Goal: Task Accomplishment & Management: Complete application form

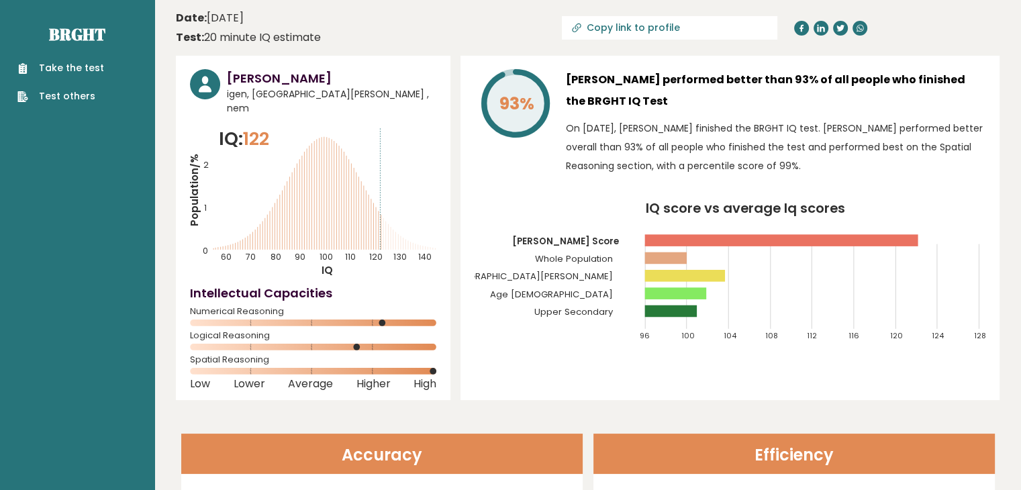
click at [89, 70] on link "Take the test" at bounding box center [60, 68] width 87 height 14
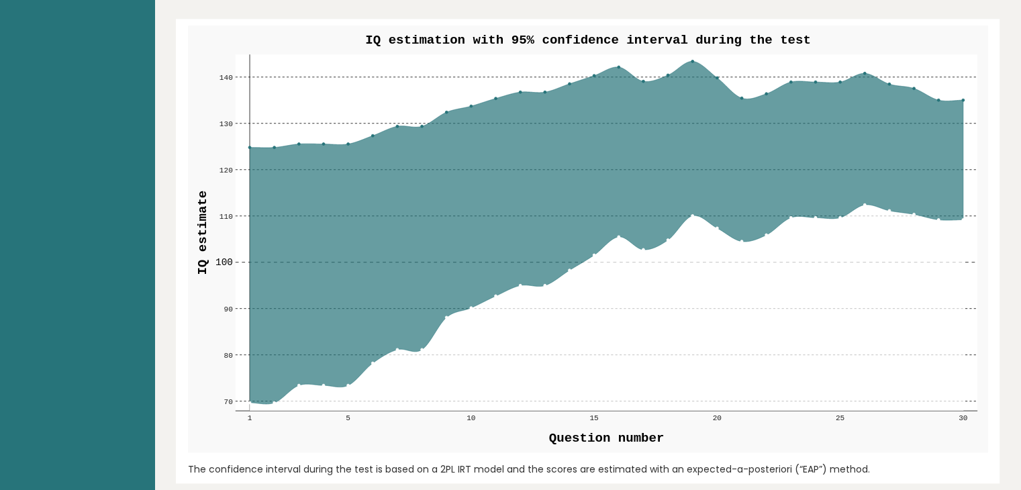
scroll to position [1409, 0]
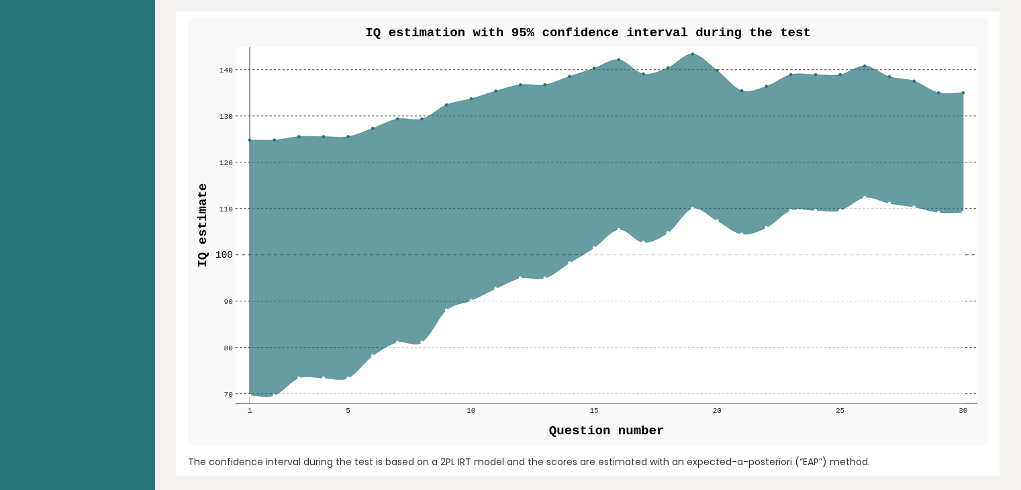
click at [443, 103] on rect at bounding box center [606, 225] width 742 height 357
click at [481, 283] on icon at bounding box center [606, 225] width 714 height 342
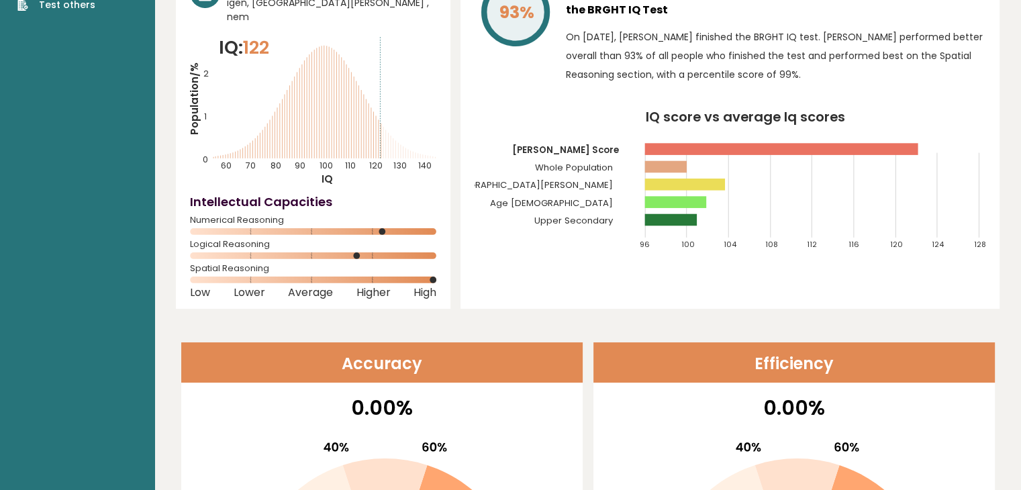
scroll to position [0, 0]
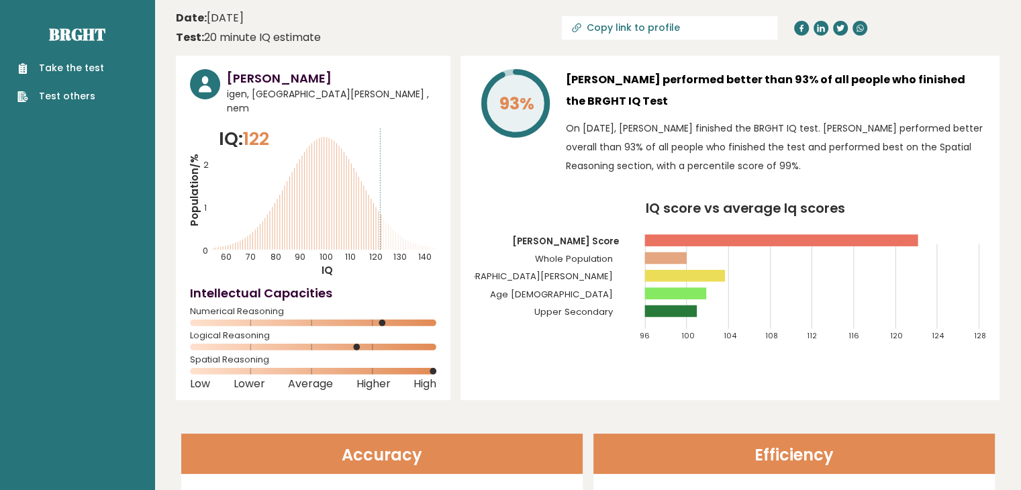
click at [67, 66] on link "Take the test" at bounding box center [60, 68] width 87 height 14
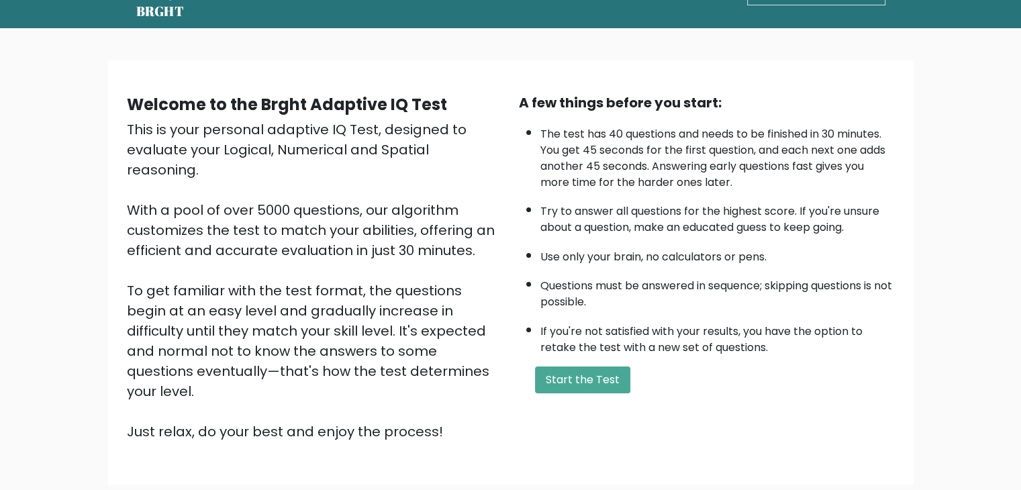
scroll to position [43, 0]
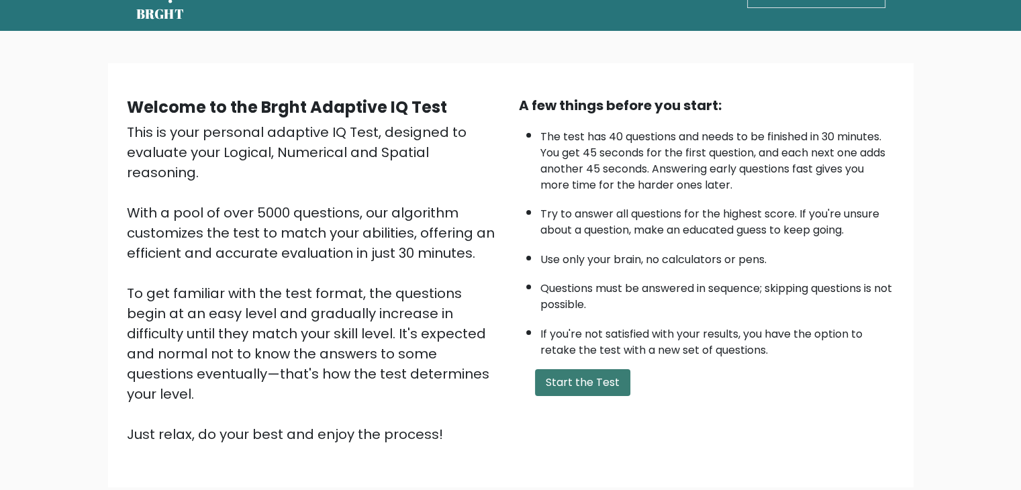
click at [592, 369] on button "Start the Test" at bounding box center [582, 382] width 95 height 27
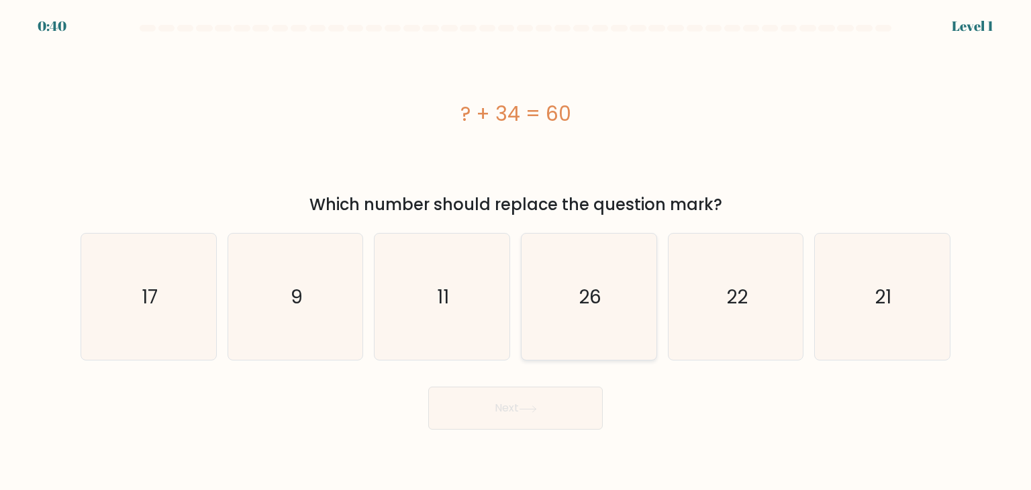
click at [604, 275] on icon "26" at bounding box center [589, 297] width 126 height 126
click at [516, 252] on input "d. 26" at bounding box center [516, 248] width 1 height 7
radio input "true"
click at [555, 406] on button "Next" at bounding box center [515, 408] width 175 height 43
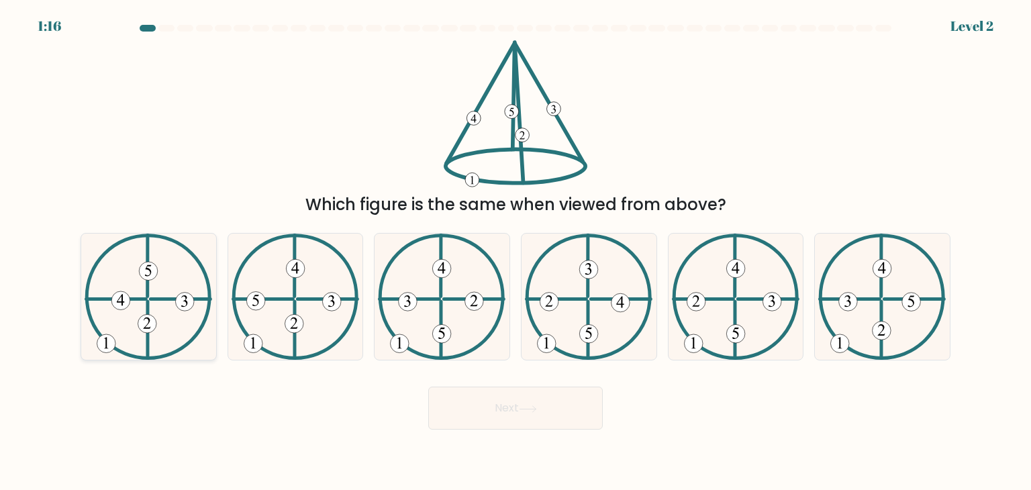
click at [150, 329] on 734 at bounding box center [147, 324] width 19 height 19
click at [516, 252] on input "a." at bounding box center [516, 248] width 1 height 7
radio input "true"
click at [481, 411] on button "Next" at bounding box center [515, 408] width 175 height 43
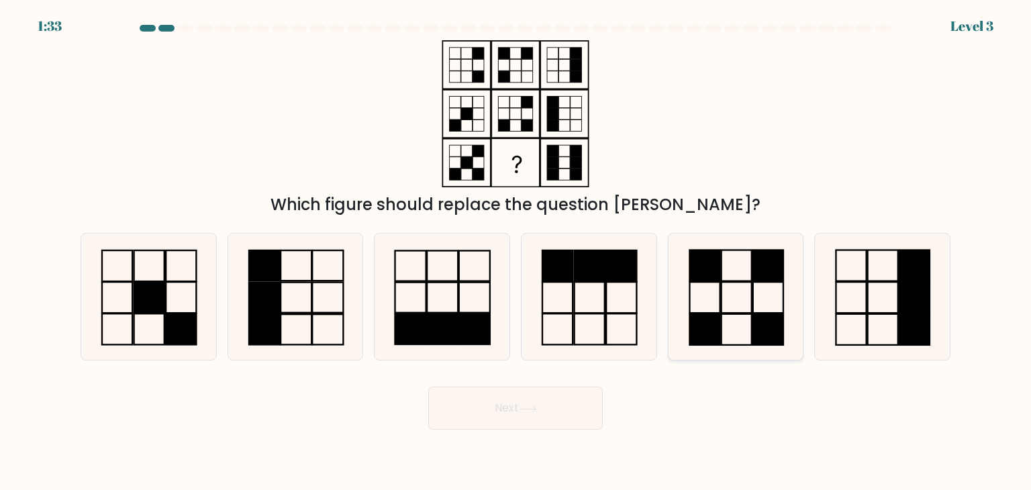
click at [751, 327] on rect at bounding box center [736, 329] width 30 height 31
click at [516, 252] on input "e." at bounding box center [516, 248] width 1 height 7
radio input "true"
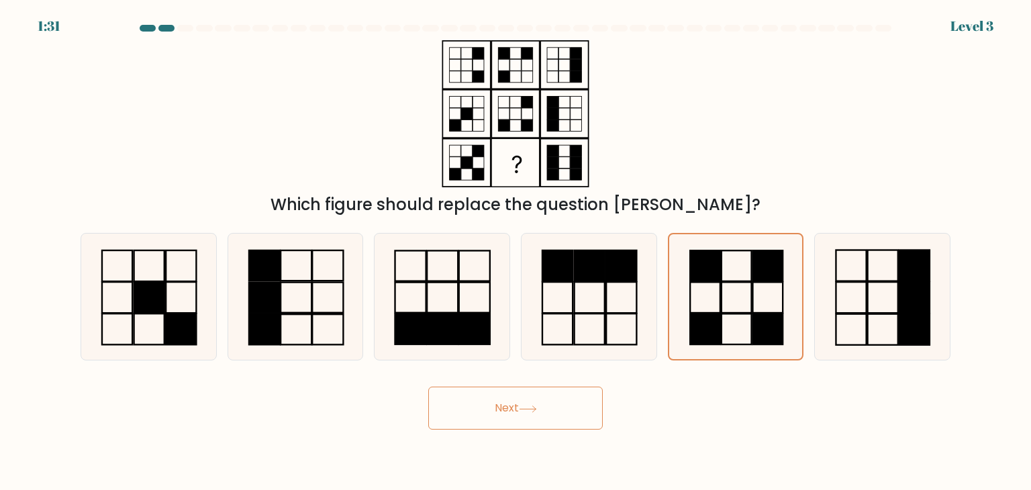
click at [561, 420] on button "Next" at bounding box center [515, 408] width 175 height 43
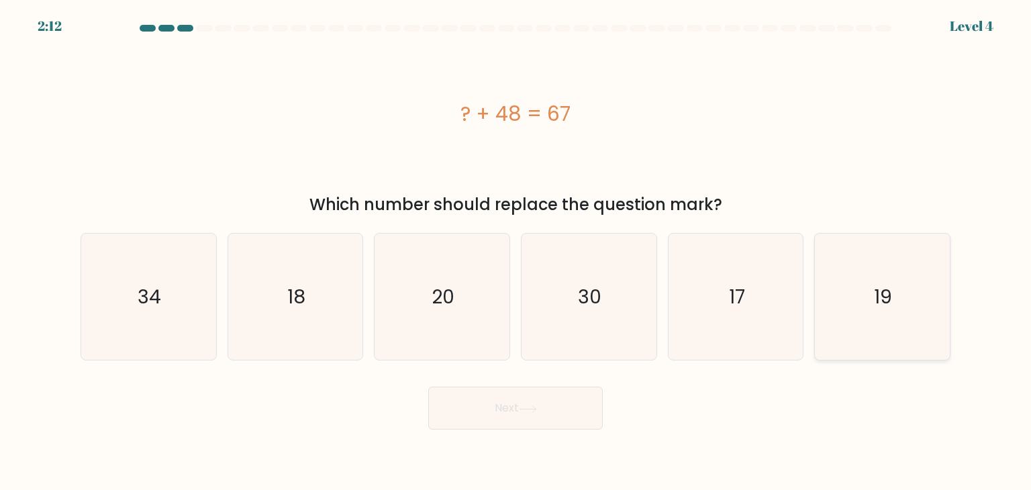
click at [882, 280] on icon "19" at bounding box center [882, 297] width 126 height 126
click at [516, 252] on input "f. 19" at bounding box center [516, 248] width 1 height 7
radio input "true"
click at [560, 404] on button "Next" at bounding box center [515, 408] width 175 height 43
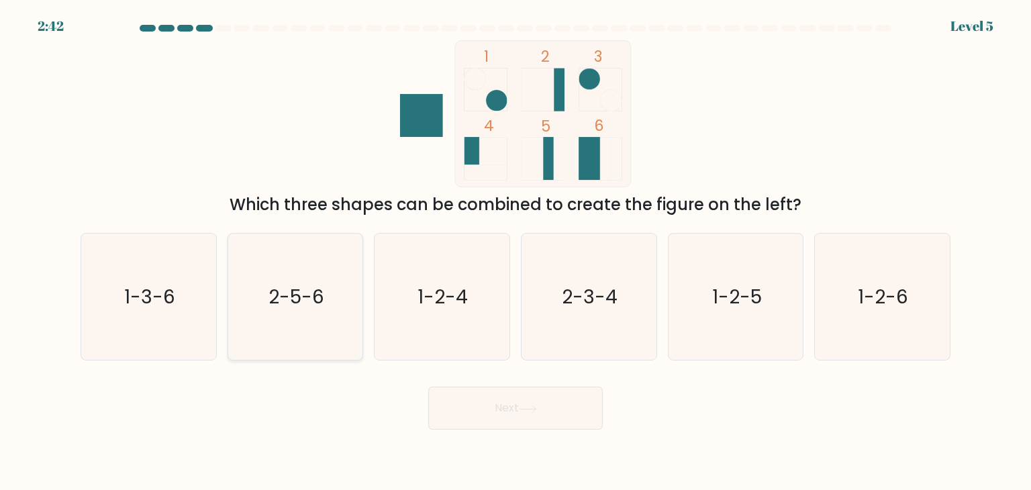
click at [324, 315] on icon "2-5-6" at bounding box center [295, 297] width 126 height 126
click at [516, 252] on input "b. 2-5-6" at bounding box center [516, 248] width 1 height 7
radio input "true"
click at [537, 406] on icon at bounding box center [528, 409] width 18 height 7
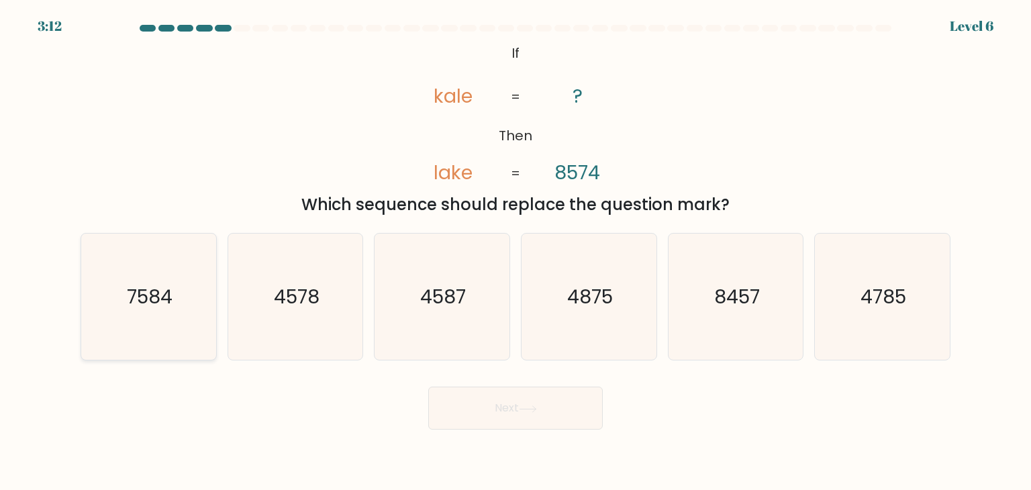
click at [127, 326] on icon "7584" at bounding box center [148, 297] width 126 height 126
click at [516, 252] on input "a. 7584" at bounding box center [516, 248] width 1 height 7
radio input "true"
click at [504, 398] on button "Next" at bounding box center [515, 408] width 175 height 43
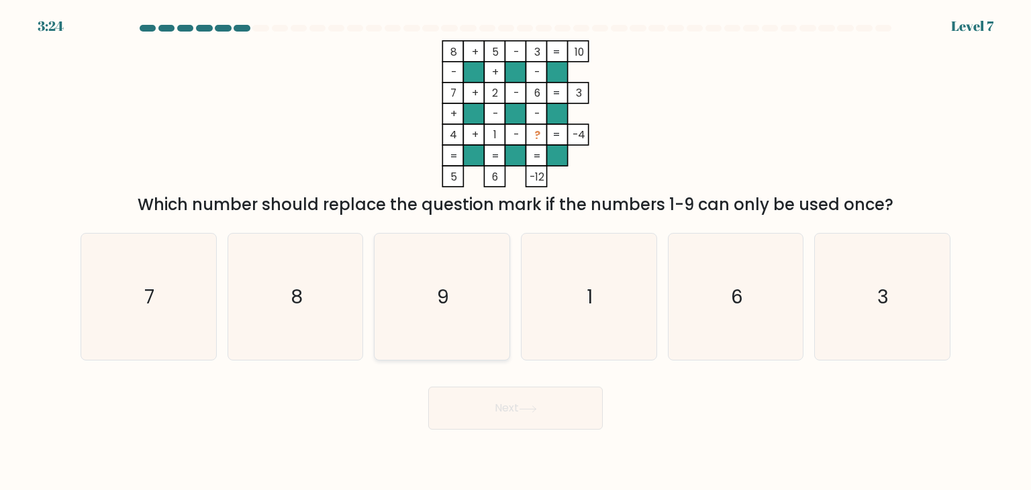
click at [468, 267] on icon "9" at bounding box center [442, 297] width 126 height 126
click at [516, 252] on input "c. 9" at bounding box center [516, 248] width 1 height 7
radio input "true"
click at [489, 401] on button "Next" at bounding box center [515, 408] width 175 height 43
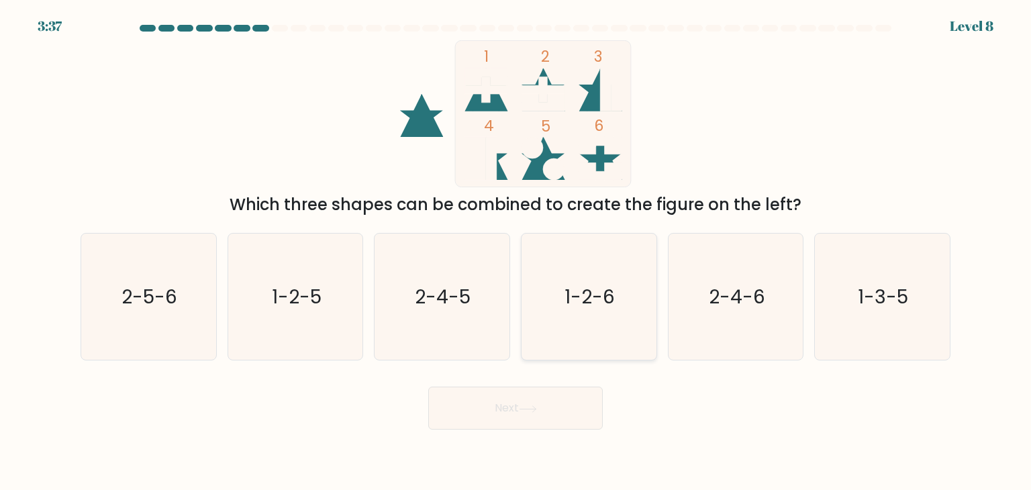
click at [576, 303] on text "1-2-6" at bounding box center [590, 296] width 50 height 27
click at [516, 252] on input "d. 1-2-6" at bounding box center [516, 248] width 1 height 7
radio input "true"
click at [522, 410] on icon at bounding box center [528, 409] width 18 height 7
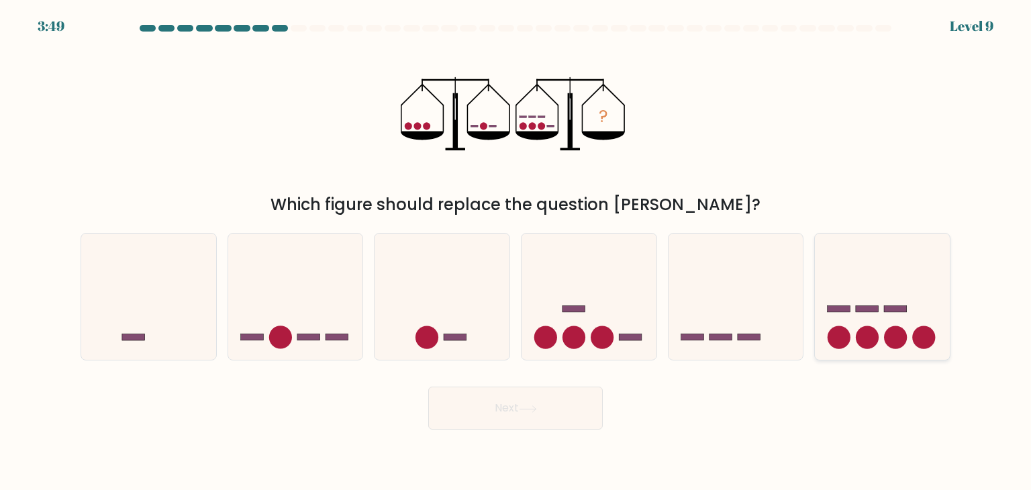
click at [841, 288] on icon at bounding box center [882, 296] width 135 height 111
click at [516, 252] on input "f." at bounding box center [516, 248] width 1 height 7
radio input "true"
click at [556, 417] on button "Next" at bounding box center [515, 408] width 175 height 43
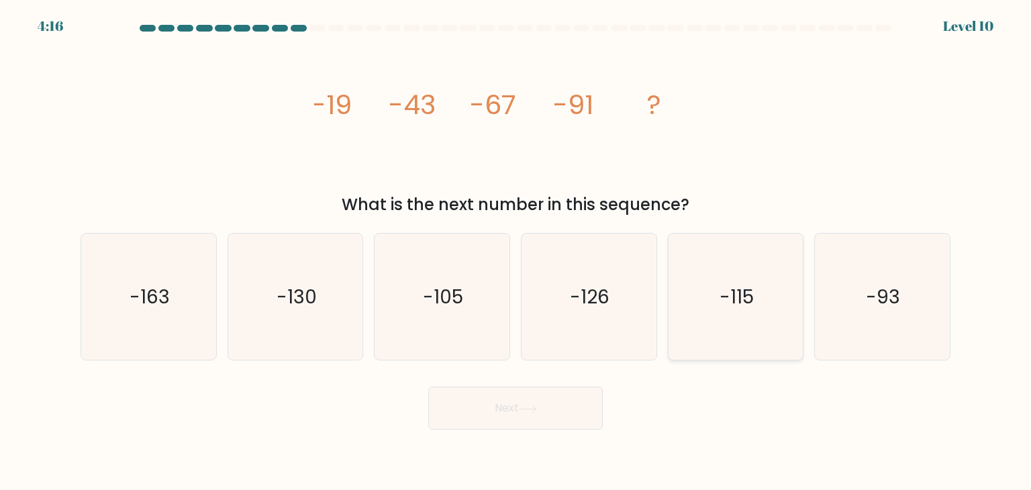
click at [764, 293] on icon "-115" at bounding box center [736, 297] width 126 height 126
click at [516, 252] on input "e. -115" at bounding box center [516, 248] width 1 height 7
radio input "true"
click at [531, 404] on button "Next" at bounding box center [515, 408] width 175 height 43
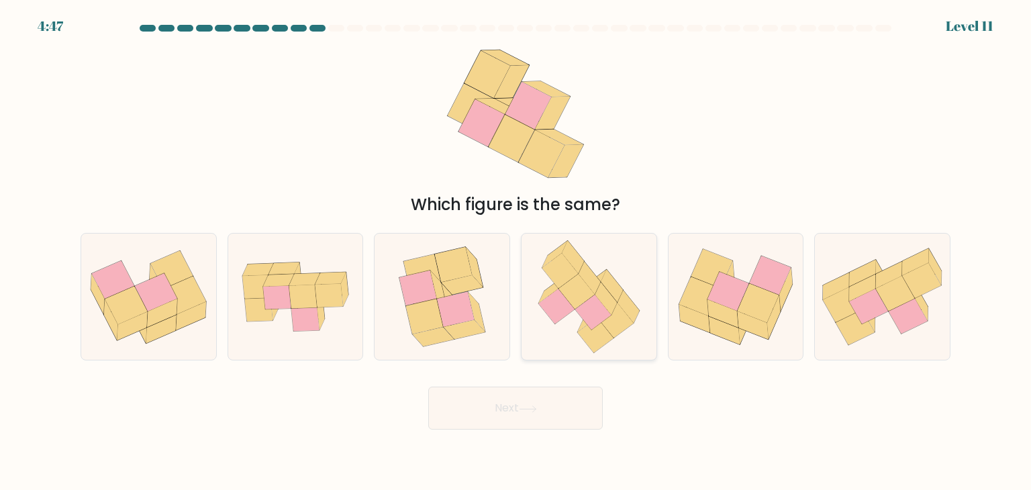
click at [575, 281] on icon at bounding box center [577, 291] width 36 height 35
click at [516, 252] on input "d." at bounding box center [516, 248] width 1 height 7
radio input "true"
click at [563, 388] on button "Next" at bounding box center [515, 408] width 175 height 43
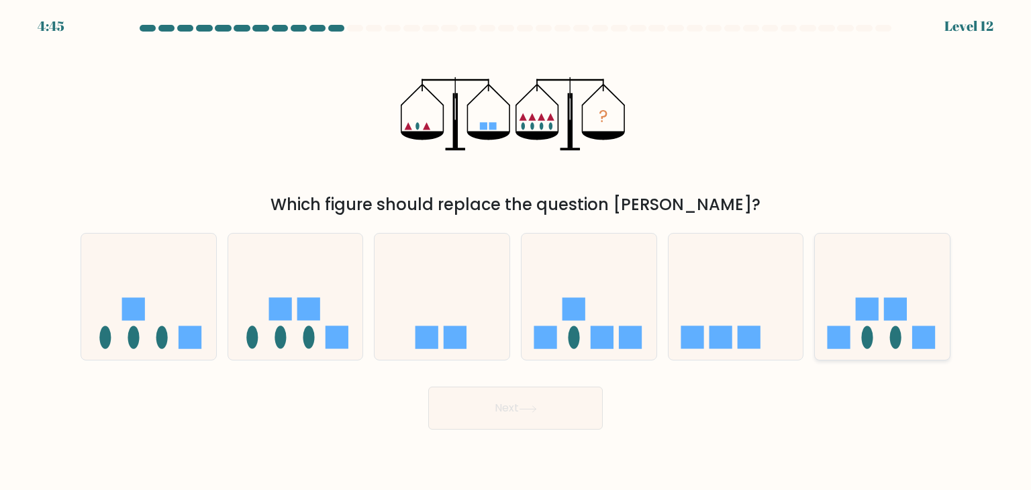
click at [848, 283] on icon at bounding box center [882, 296] width 135 height 111
click at [516, 252] on input "f." at bounding box center [516, 248] width 1 height 7
radio input "true"
click at [269, 293] on icon at bounding box center [295, 296] width 135 height 111
click at [516, 252] on input "b." at bounding box center [516, 248] width 1 height 7
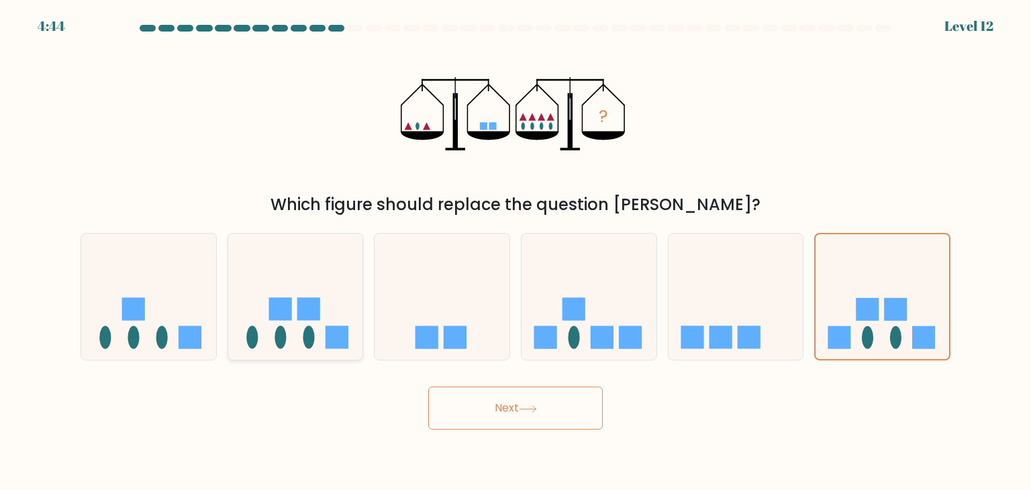
radio input "true"
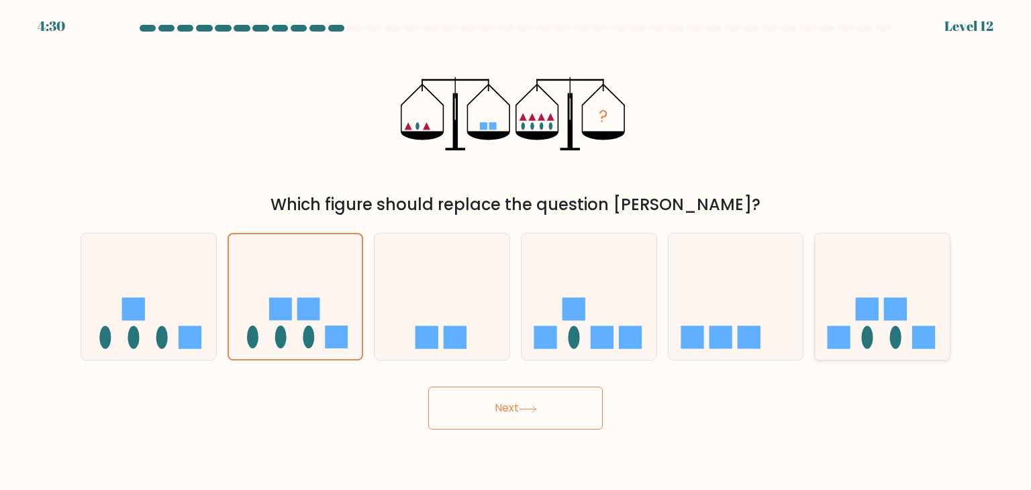
click at [835, 293] on icon at bounding box center [882, 296] width 135 height 111
click at [516, 252] on input "f." at bounding box center [516, 248] width 1 height 7
radio input "true"
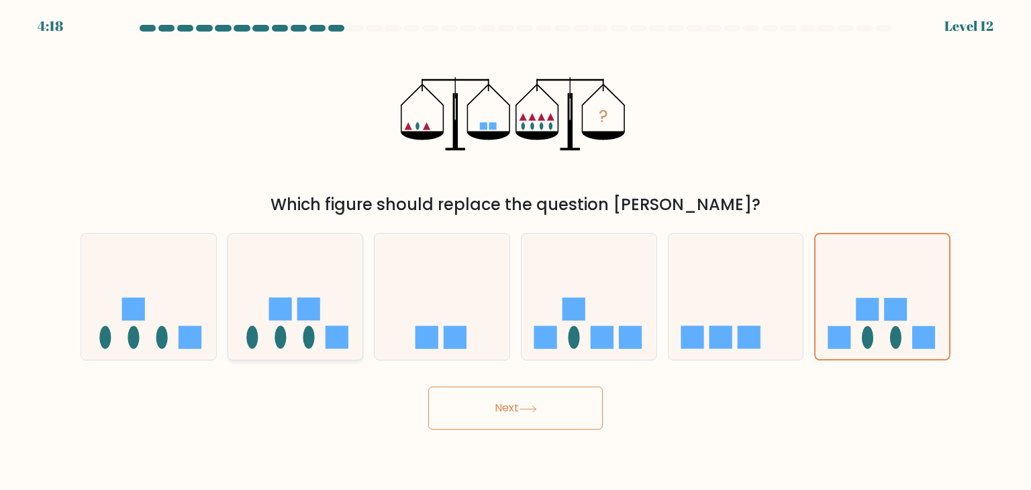
click at [312, 315] on rect at bounding box center [308, 309] width 23 height 23
click at [516, 252] on input "b." at bounding box center [516, 248] width 1 height 7
radio input "true"
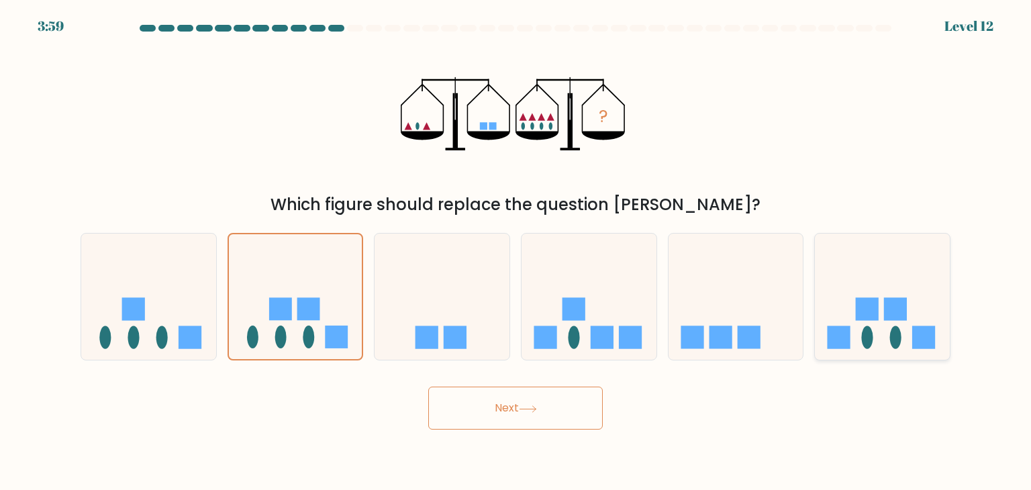
click at [842, 275] on icon at bounding box center [882, 296] width 135 height 111
click at [516, 252] on input "f." at bounding box center [516, 248] width 1 height 7
radio input "true"
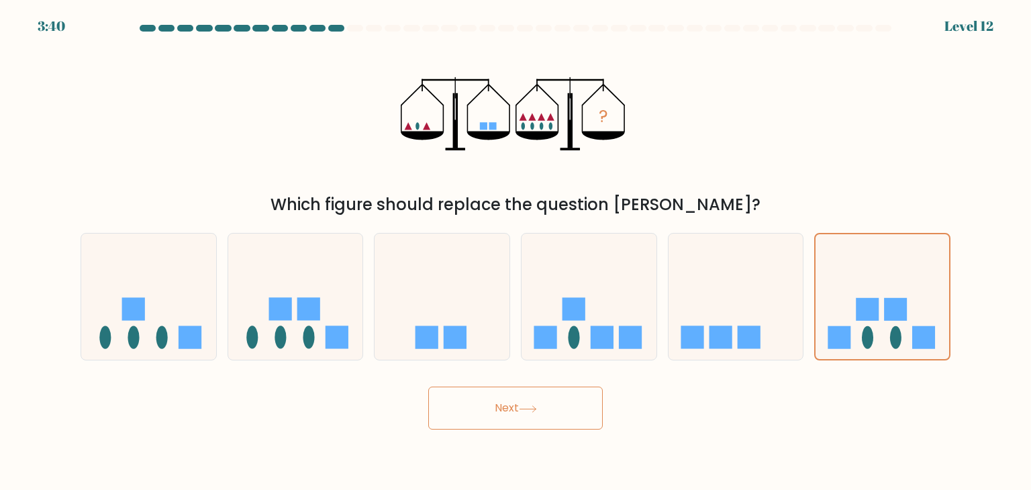
click at [529, 409] on icon at bounding box center [528, 409] width 18 height 7
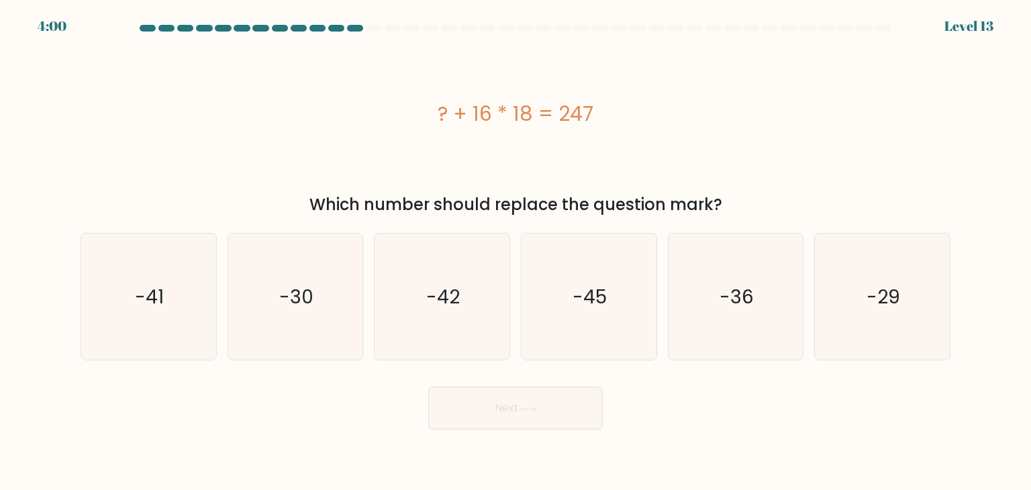
click at [522, 113] on div "? + 16 * 18 = 247" at bounding box center [516, 114] width 870 height 30
click at [168, 316] on icon "-41" at bounding box center [148, 297] width 126 height 126
click at [516, 252] on input "a. -41" at bounding box center [516, 248] width 1 height 7
radio input "true"
click at [487, 415] on button "Next" at bounding box center [515, 408] width 175 height 43
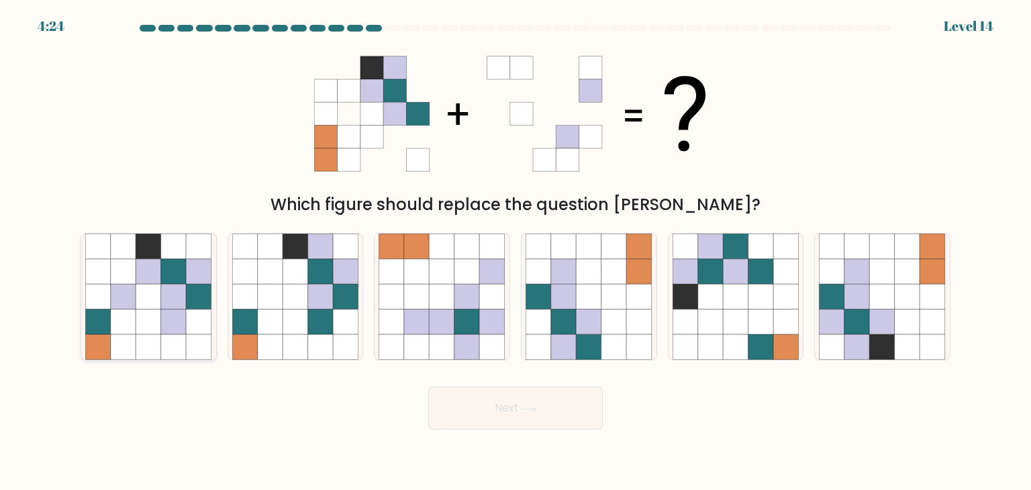
click at [167, 303] on icon at bounding box center [174, 297] width 26 height 26
click at [516, 252] on input "a." at bounding box center [516, 248] width 1 height 7
radio input "true"
click at [199, 277] on icon at bounding box center [198, 272] width 25 height 25
click at [516, 252] on input "a." at bounding box center [516, 248] width 1 height 7
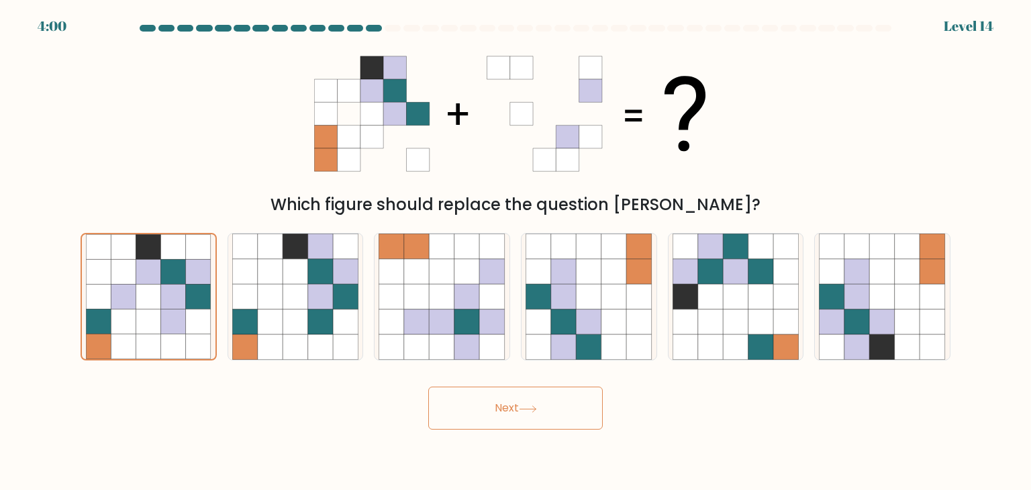
click at [491, 403] on button "Next" at bounding box center [515, 408] width 175 height 43
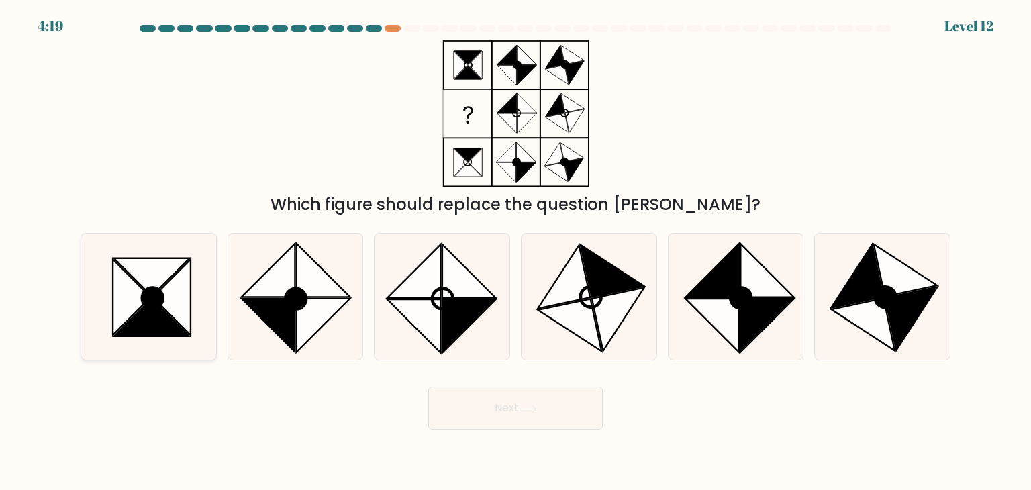
click at [179, 265] on icon at bounding box center [152, 277] width 76 height 38
click at [516, 252] on input "a." at bounding box center [516, 248] width 1 height 7
radio input "true"
click at [470, 408] on button "Next" at bounding box center [515, 408] width 175 height 43
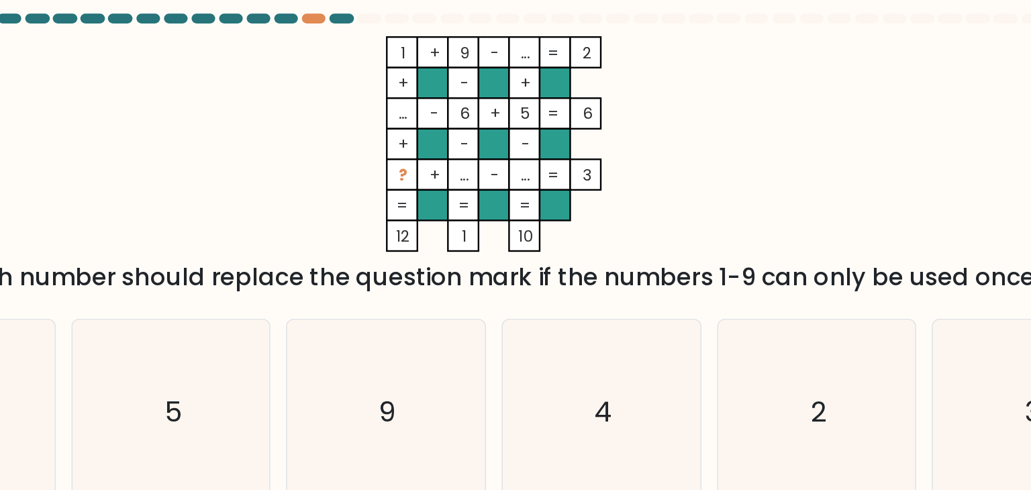
click at [540, 41] on rect at bounding box center [536, 51] width 21 height 21
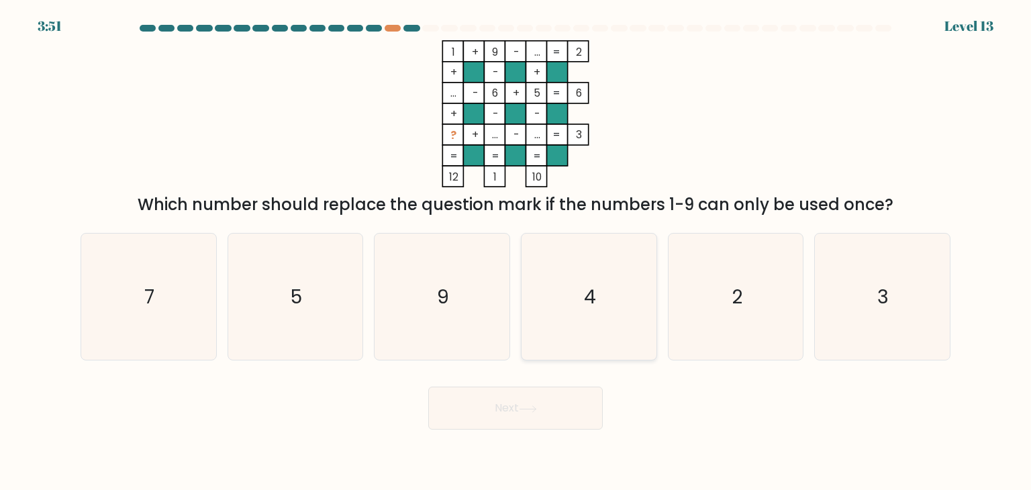
click at [559, 287] on icon "4" at bounding box center [589, 297] width 126 height 126
click at [516, 252] on input "d. 4" at bounding box center [516, 248] width 1 height 7
radio input "true"
click at [546, 390] on button "Next" at bounding box center [515, 408] width 175 height 43
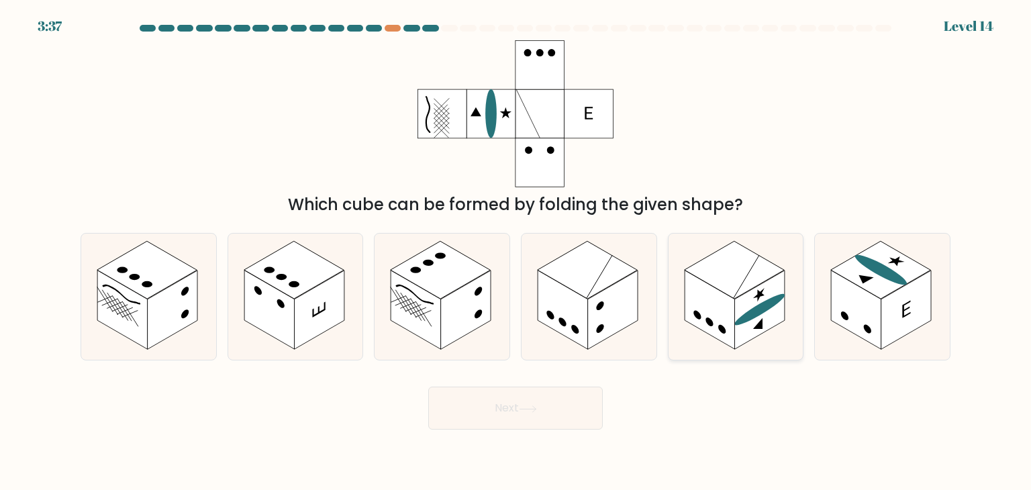
click at [714, 281] on rect at bounding box center [734, 270] width 100 height 58
click at [516, 252] on input "e." at bounding box center [516, 248] width 1 height 7
radio input "true"
click at [557, 409] on button "Next" at bounding box center [515, 408] width 175 height 43
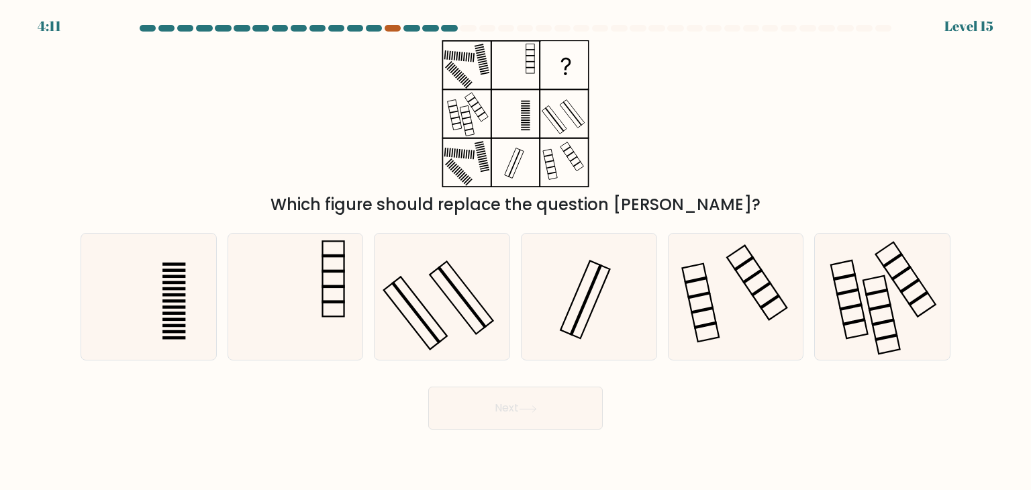
click at [385, 30] on div at bounding box center [393, 28] width 16 height 7
click at [394, 26] on div at bounding box center [393, 28] width 16 height 7
click at [410, 22] on div "4:09 Level 15" at bounding box center [515, 18] width 1031 height 36
click at [414, 33] on div at bounding box center [516, 31] width 886 height 12
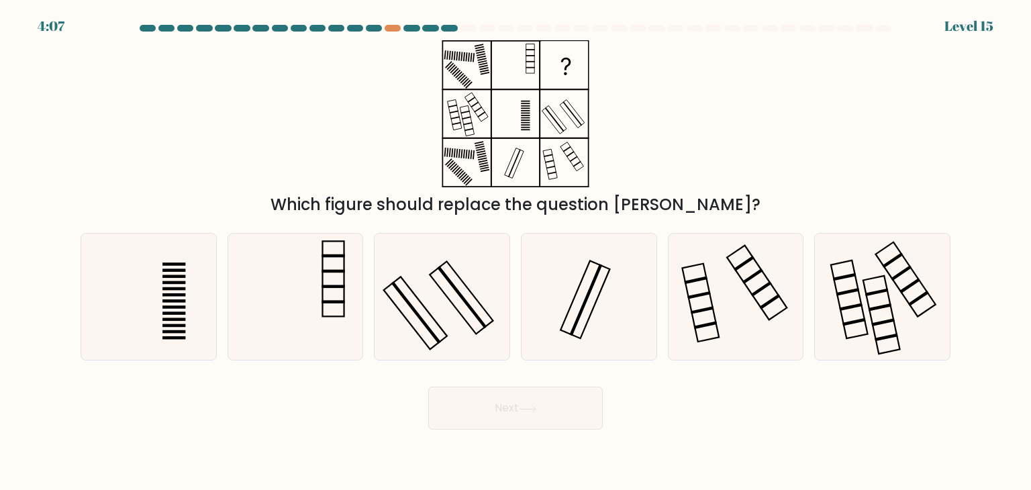
click at [432, 28] on div at bounding box center [430, 28] width 16 height 7
click at [448, 28] on div at bounding box center [449, 28] width 16 height 7
click at [387, 28] on div at bounding box center [393, 28] width 16 height 7
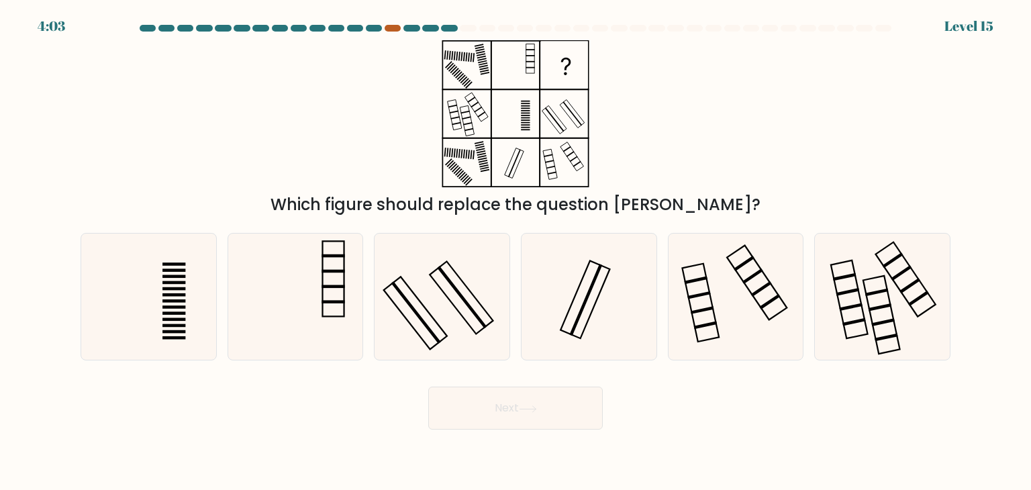
click at [387, 28] on div at bounding box center [393, 28] width 16 height 7
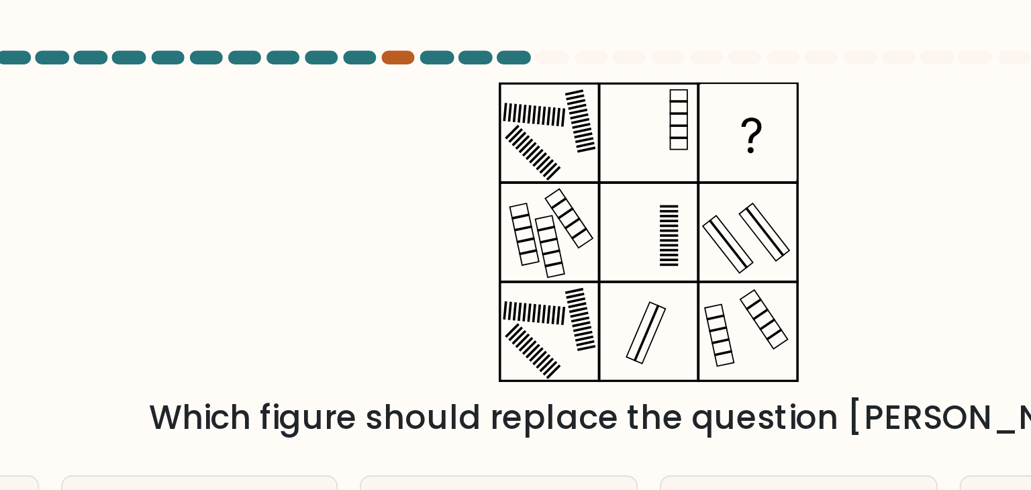
click at [388, 30] on div at bounding box center [393, 28] width 16 height 7
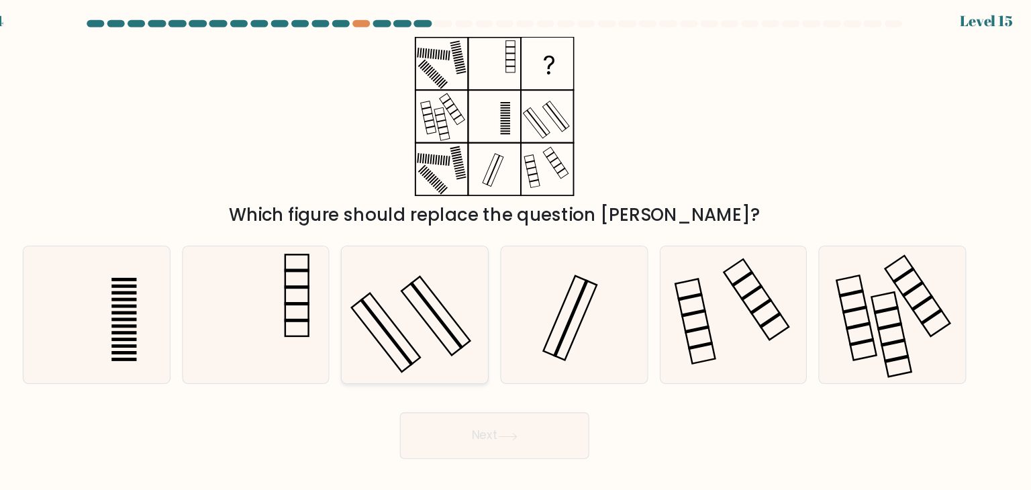
click at [429, 319] on icon at bounding box center [442, 297] width 126 height 126
click at [516, 252] on input "c." at bounding box center [516, 248] width 1 height 7
radio input "true"
click at [525, 402] on button "Next" at bounding box center [515, 408] width 175 height 43
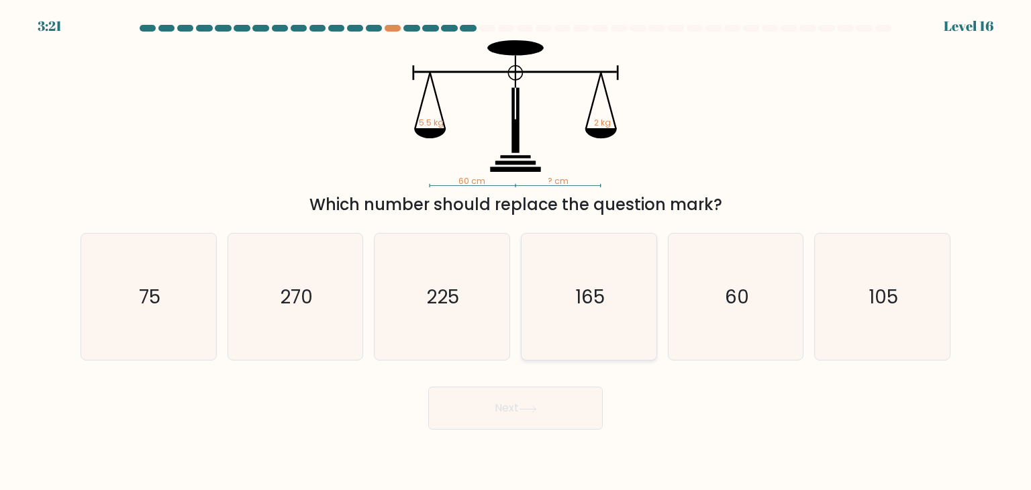
click at [580, 267] on icon "165" at bounding box center [589, 297] width 126 height 126
click at [516, 252] on input "d. 165" at bounding box center [516, 248] width 1 height 7
radio input "true"
click at [515, 421] on button "Next" at bounding box center [515, 408] width 175 height 43
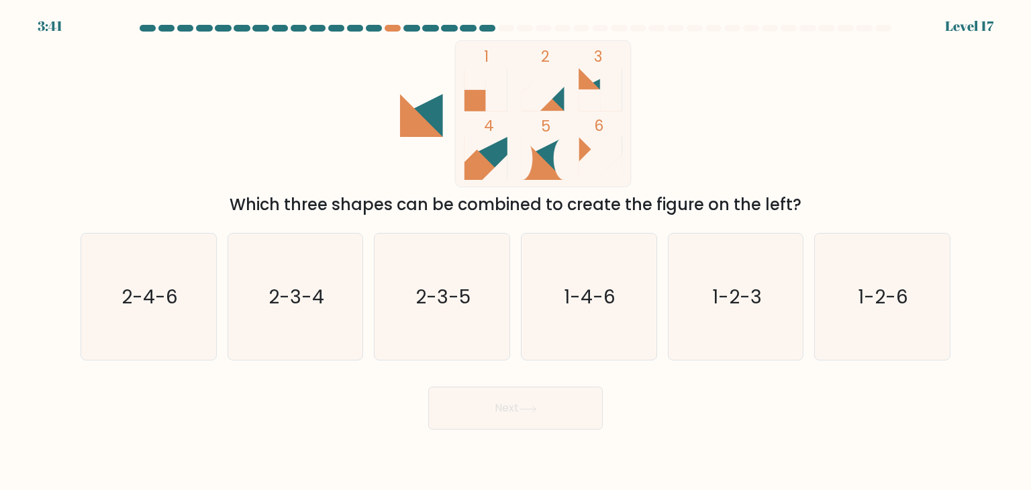
click at [491, 101] on rect at bounding box center [496, 89] width 21 height 43
click at [165, 321] on icon "2-4-6" at bounding box center [148, 297] width 126 height 126
click at [516, 252] on input "a. 2-4-6" at bounding box center [516, 248] width 1 height 7
radio input "true"
click at [529, 398] on button "Next" at bounding box center [515, 408] width 175 height 43
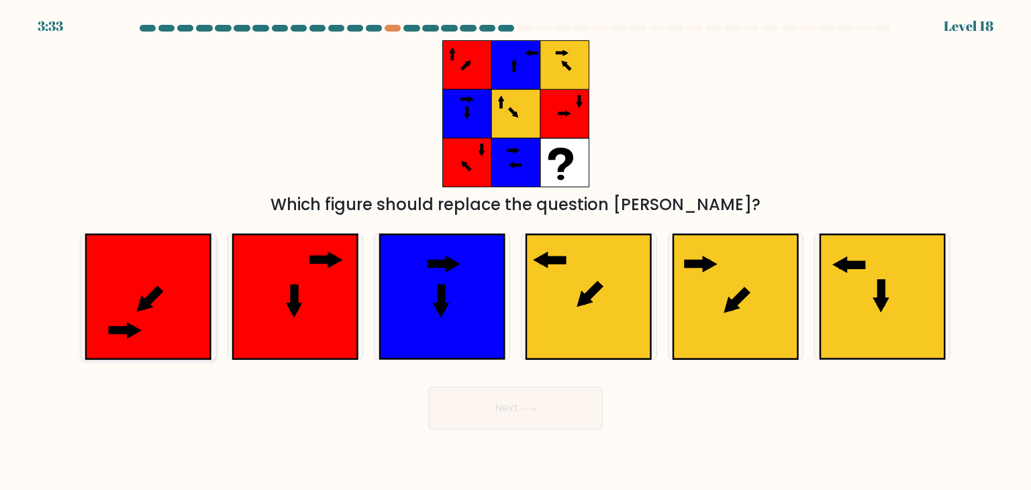
click at [156, 296] on icon at bounding box center [151, 297] width 13 height 13
click at [516, 252] on input "a." at bounding box center [516, 248] width 1 height 7
radio input "true"
click at [497, 406] on button "Next" at bounding box center [515, 408] width 175 height 43
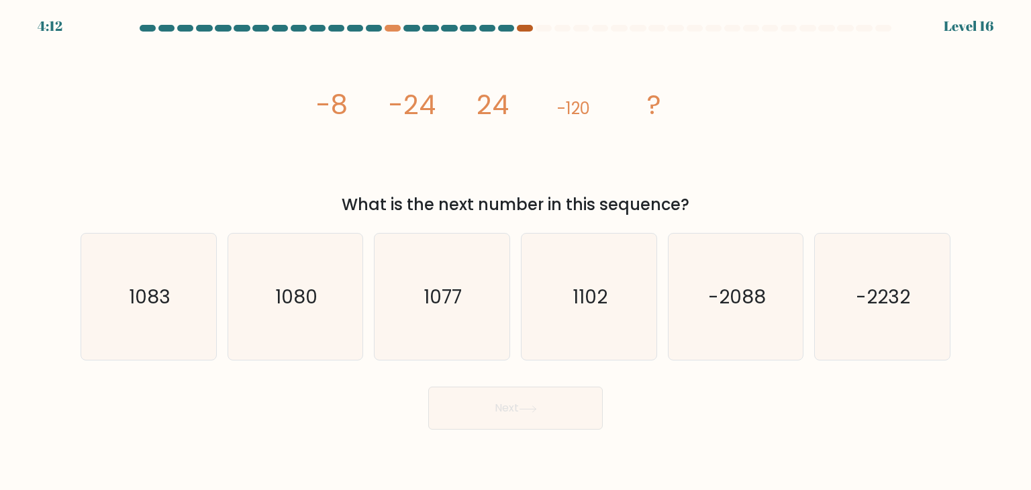
click at [525, 28] on div at bounding box center [525, 28] width 16 height 7
click at [469, 95] on icon "image/svg+xml -8 -24 24 -120 ?" at bounding box center [515, 113] width 403 height 147
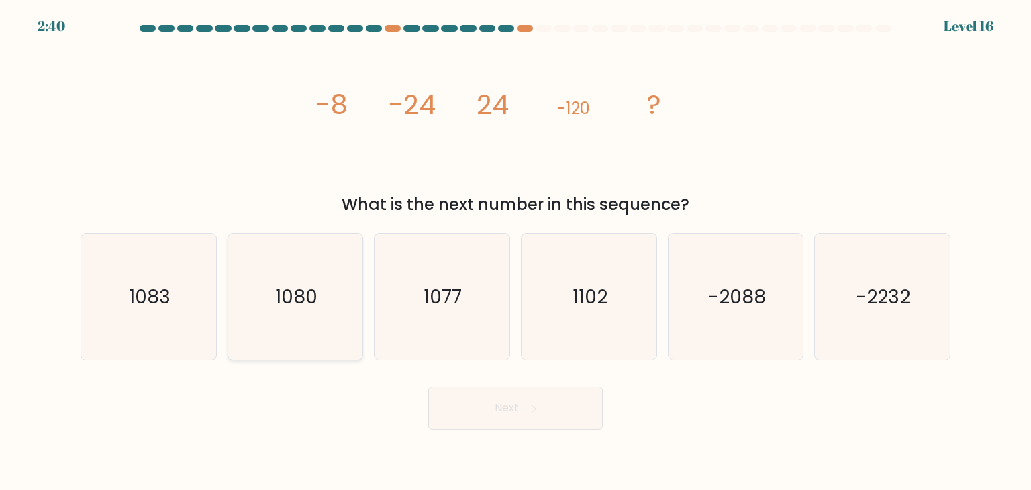
click at [326, 266] on icon "1080" at bounding box center [295, 297] width 126 height 126
click at [516, 252] on input "b. 1080" at bounding box center [516, 248] width 1 height 7
radio input "true"
click at [526, 404] on button "Next" at bounding box center [515, 408] width 175 height 43
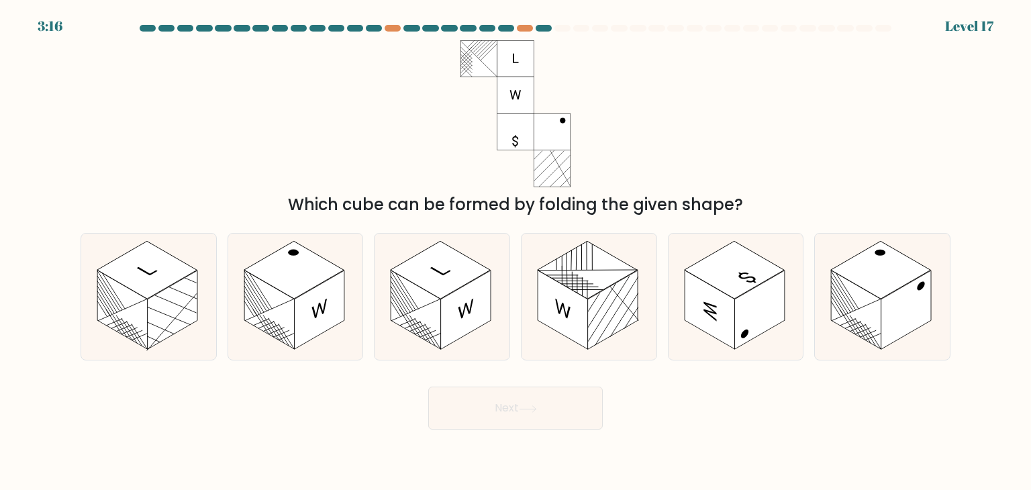
click at [392, 211] on div "Which cube can be formed by folding the given shape?" at bounding box center [516, 205] width 854 height 24
click at [458, 290] on rect at bounding box center [466, 310] width 50 height 79
click at [516, 252] on input "c." at bounding box center [516, 248] width 1 height 7
radio input "true"
click at [530, 415] on button "Next" at bounding box center [515, 408] width 175 height 43
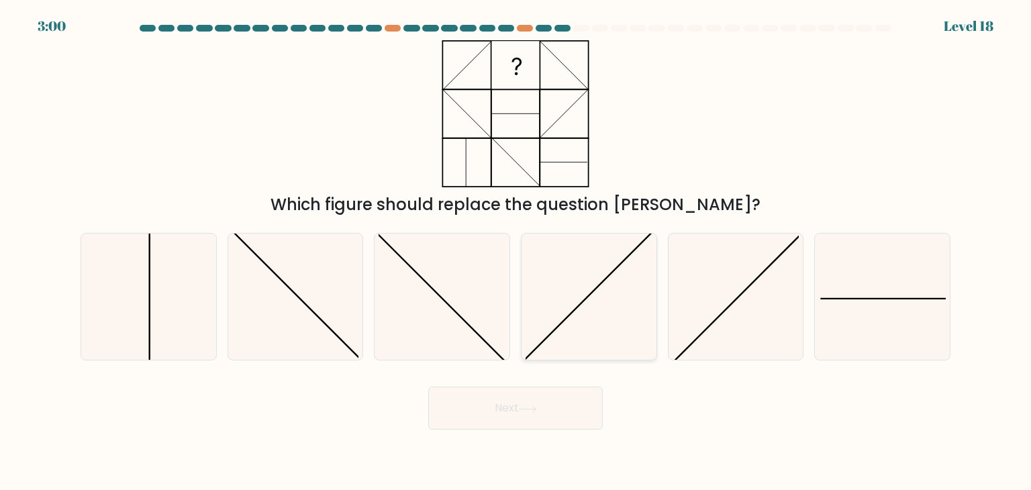
click at [627, 263] on icon at bounding box center [589, 297] width 126 height 126
click at [516, 252] on input "d." at bounding box center [516, 248] width 1 height 7
radio input "true"
click at [708, 279] on icon at bounding box center [736, 297] width 126 height 126
click at [516, 252] on input "e." at bounding box center [516, 248] width 1 height 7
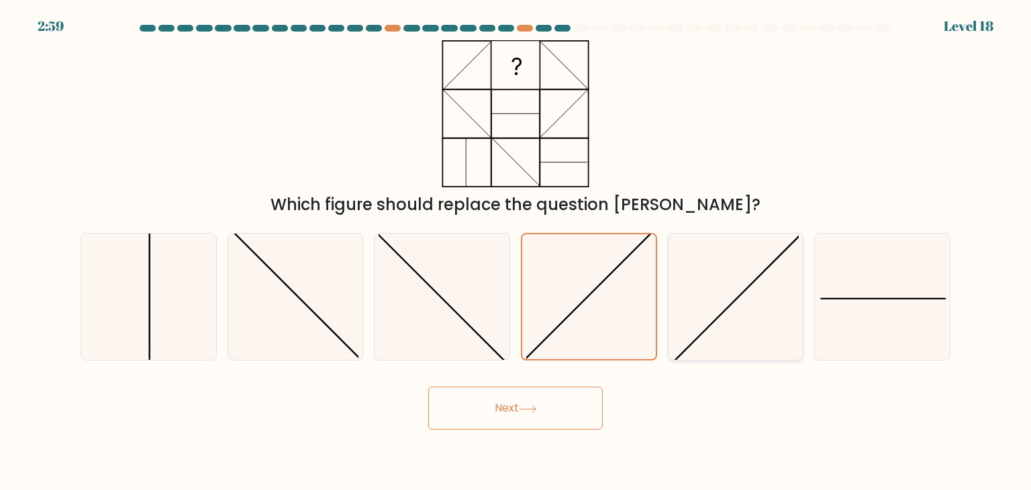
radio input "true"
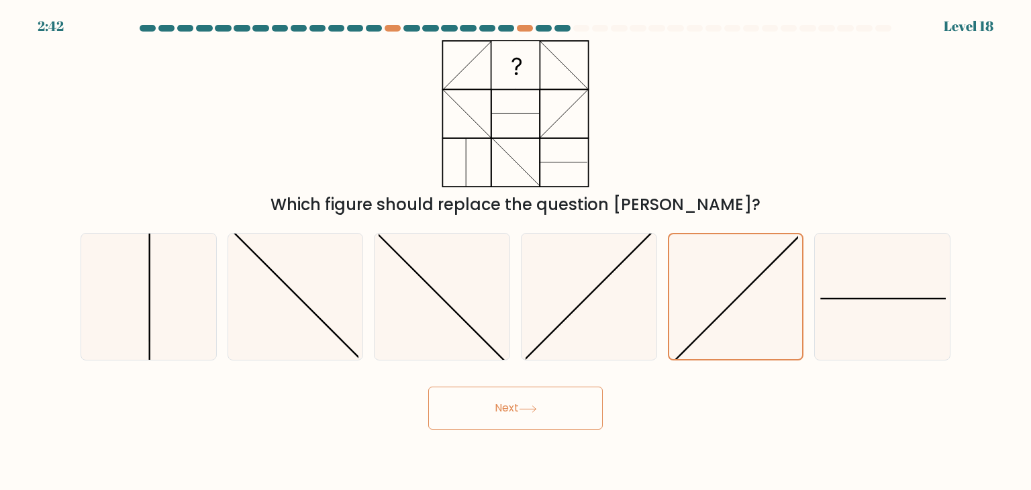
click at [542, 397] on button "Next" at bounding box center [515, 408] width 175 height 43
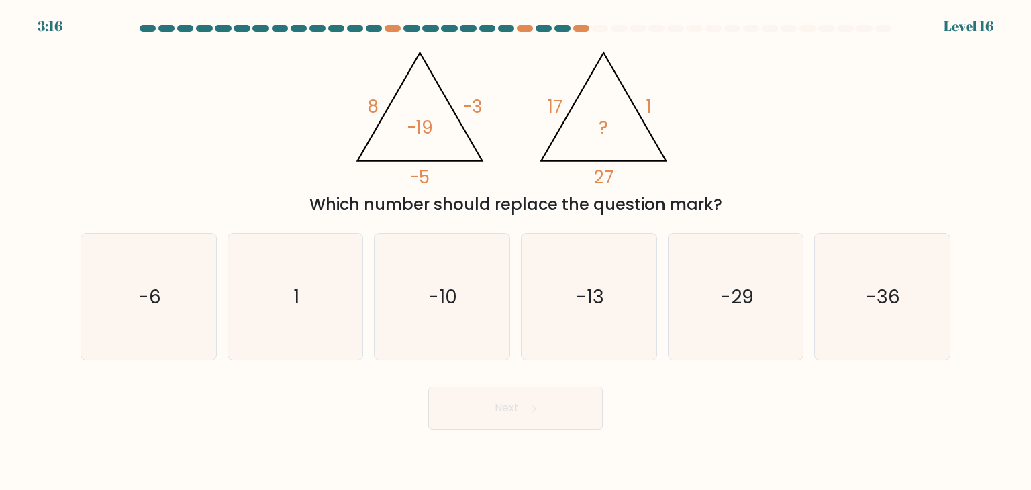
click at [548, 115] on tspan "17" at bounding box center [555, 106] width 15 height 25
click at [477, 301] on icon "-10" at bounding box center [442, 297] width 126 height 126
click at [516, 252] on input "c. -10" at bounding box center [516, 248] width 1 height 7
radio input "true"
click at [489, 417] on button "Next" at bounding box center [515, 408] width 175 height 43
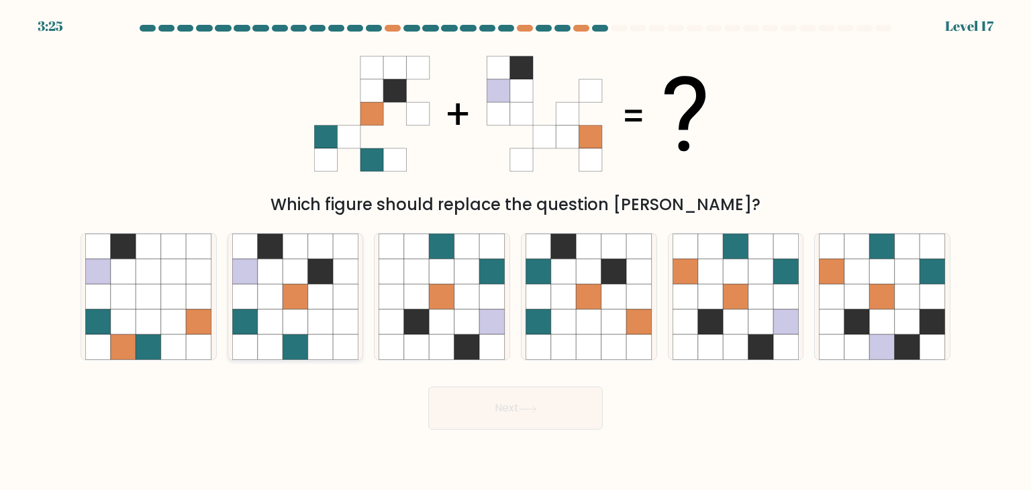
click at [326, 318] on icon at bounding box center [321, 323] width 26 height 26
click at [516, 252] on input "b." at bounding box center [516, 248] width 1 height 7
radio input "true"
click at [472, 412] on button "Next" at bounding box center [515, 408] width 175 height 43
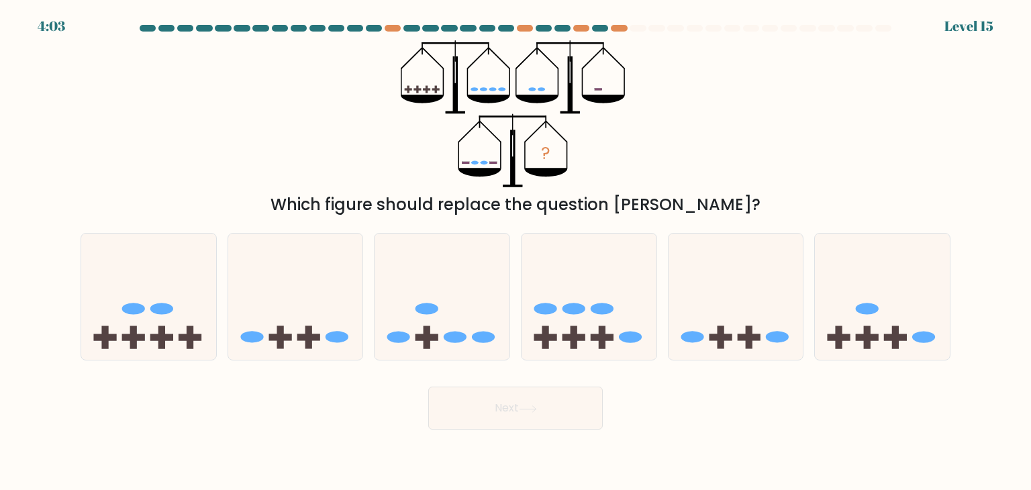
click at [958, 23] on div "Level 15" at bounding box center [969, 26] width 49 height 20
click at [188, 304] on icon at bounding box center [148, 296] width 135 height 111
click at [516, 252] on input "a." at bounding box center [516, 248] width 1 height 7
radio input "true"
click at [483, 399] on button "Next" at bounding box center [515, 408] width 175 height 43
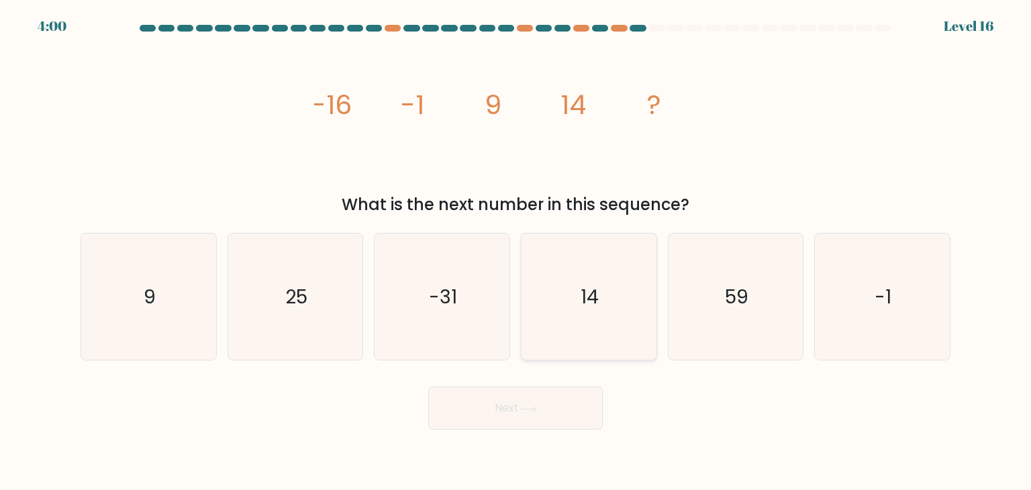
click at [602, 280] on icon "14" at bounding box center [589, 297] width 126 height 126
click at [516, 252] on input "d. 14" at bounding box center [516, 248] width 1 height 7
radio input "true"
click at [536, 408] on icon at bounding box center [528, 409] width 18 height 7
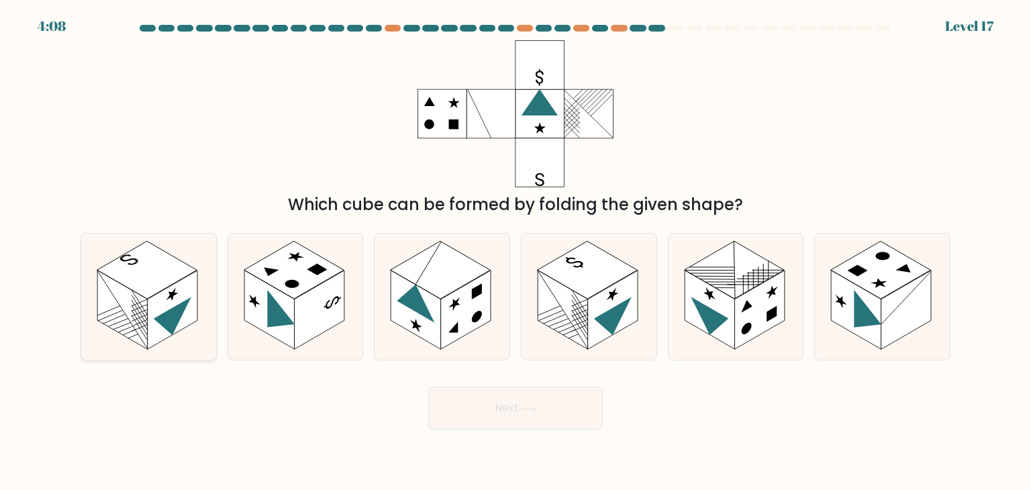
click at [162, 281] on rect at bounding box center [147, 270] width 100 height 58
click at [516, 252] on input "a." at bounding box center [516, 248] width 1 height 7
radio input "true"
click at [910, 321] on rect at bounding box center [907, 310] width 50 height 79
click at [516, 252] on input "f." at bounding box center [516, 248] width 1 height 7
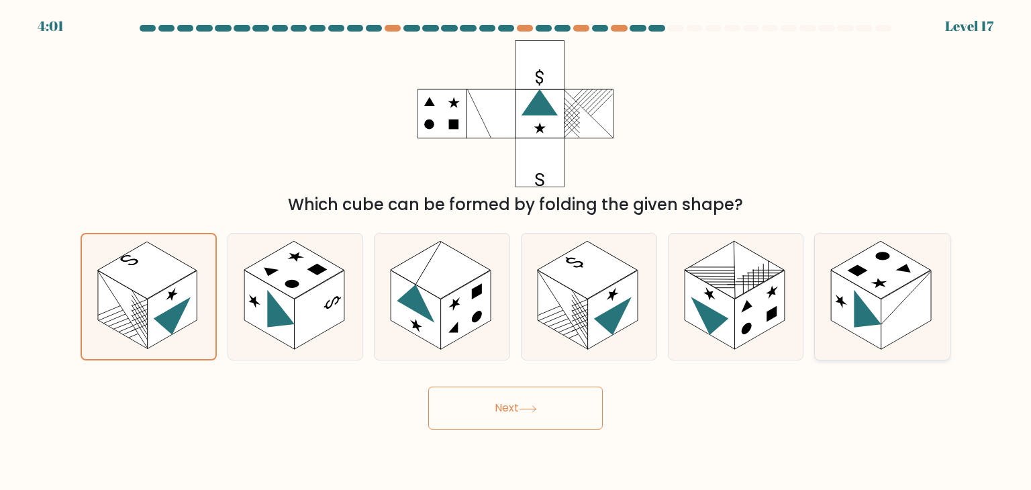
radio input "true"
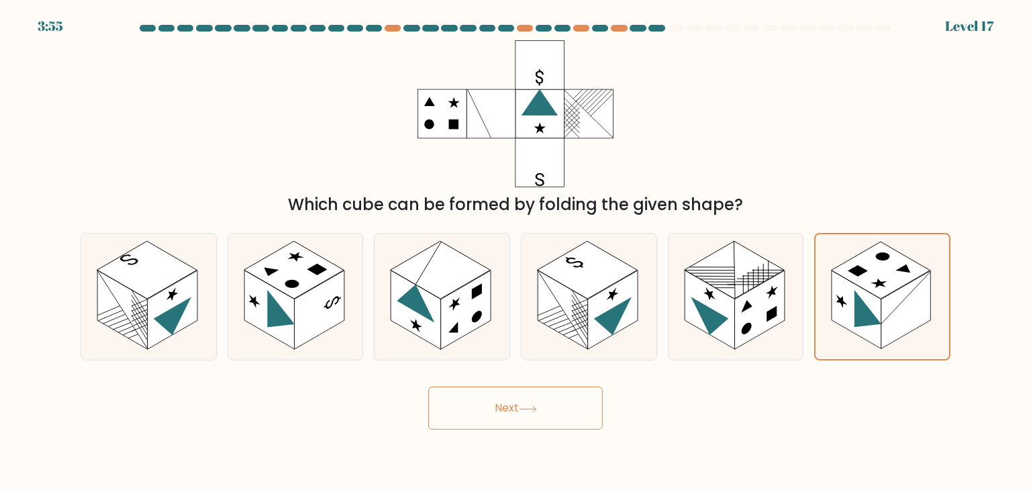
click at [518, 420] on button "Next" at bounding box center [515, 408] width 175 height 43
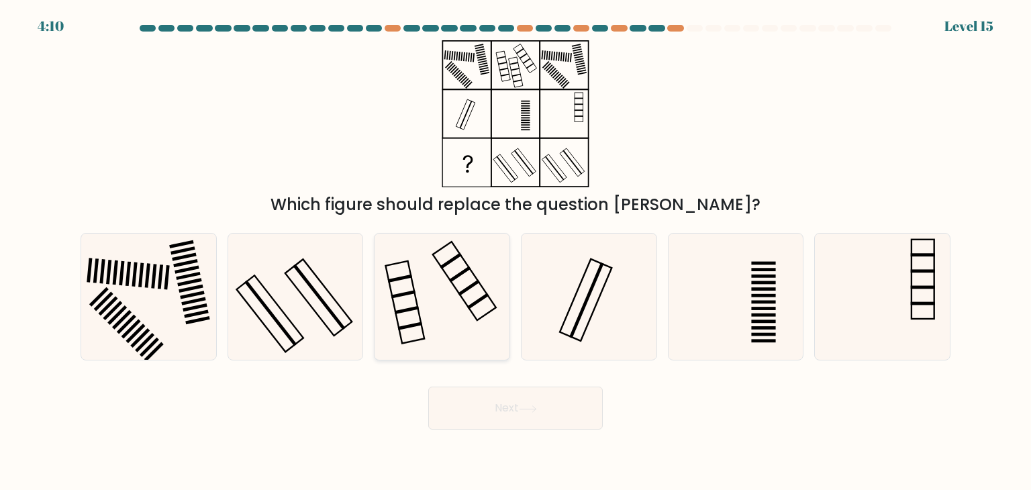
click at [467, 265] on rect at bounding box center [464, 281] width 63 height 79
click at [516, 252] on input "c." at bounding box center [516, 248] width 1 height 7
radio input "true"
click at [541, 406] on button "Next" at bounding box center [515, 408] width 175 height 43
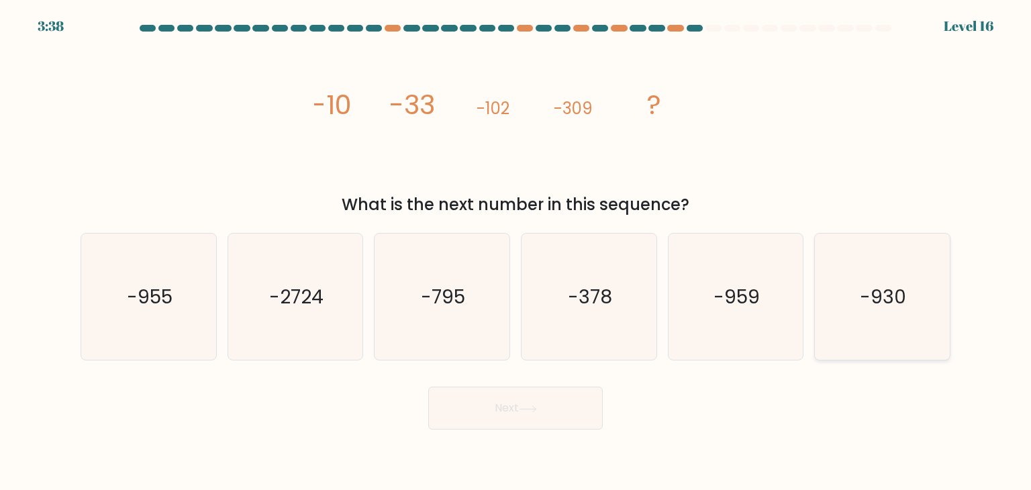
click at [902, 258] on icon "-930" at bounding box center [882, 297] width 126 height 126
click at [516, 252] on input "f. -930" at bounding box center [516, 248] width 1 height 7
radio input "true"
click at [572, 406] on button "Next" at bounding box center [515, 408] width 175 height 43
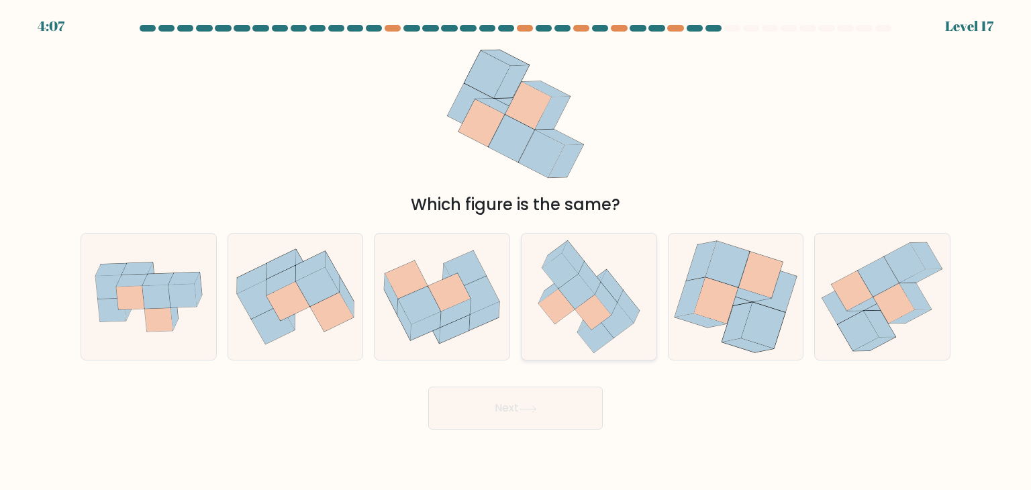
click at [598, 281] on icon at bounding box center [590, 278] width 22 height 33
click at [516, 252] on input "d." at bounding box center [516, 248] width 1 height 7
radio input "true"
click at [533, 404] on button "Next" at bounding box center [515, 408] width 175 height 43
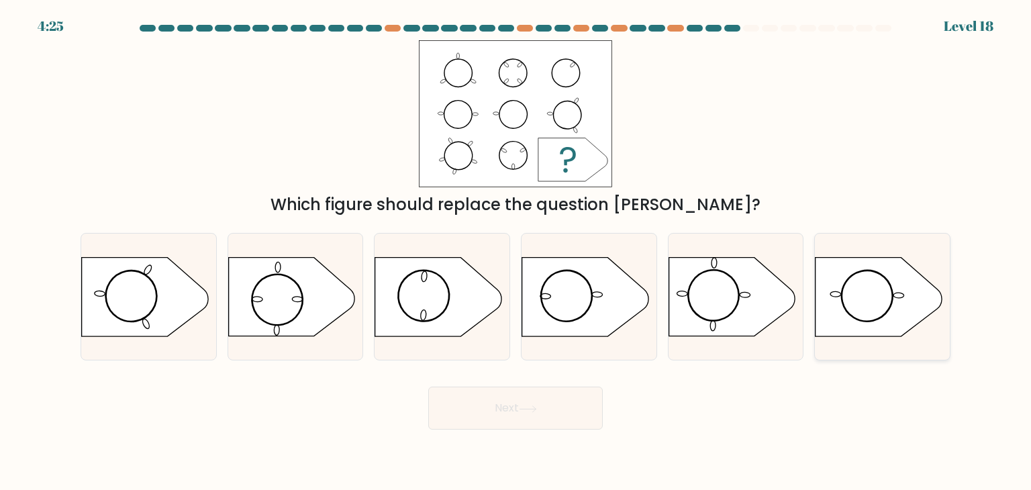
click at [839, 303] on icon at bounding box center [879, 297] width 126 height 79
click at [516, 252] on input "f." at bounding box center [516, 248] width 1 height 7
radio input "true"
click at [568, 409] on button "Next" at bounding box center [515, 408] width 175 height 43
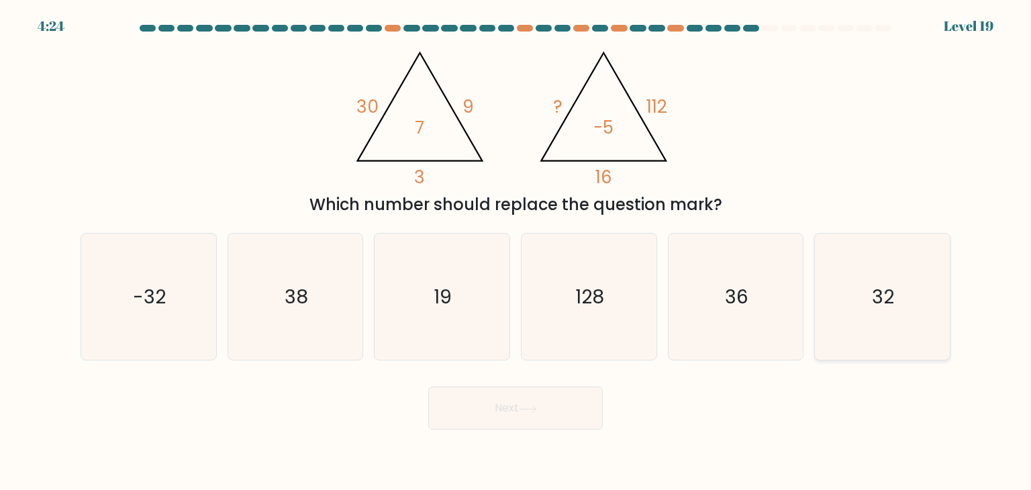
click at [916, 310] on icon "32" at bounding box center [882, 297] width 126 height 126
click at [516, 252] on input "f. 32" at bounding box center [516, 248] width 1 height 7
radio input "true"
click at [540, 404] on button "Next" at bounding box center [515, 408] width 175 height 43
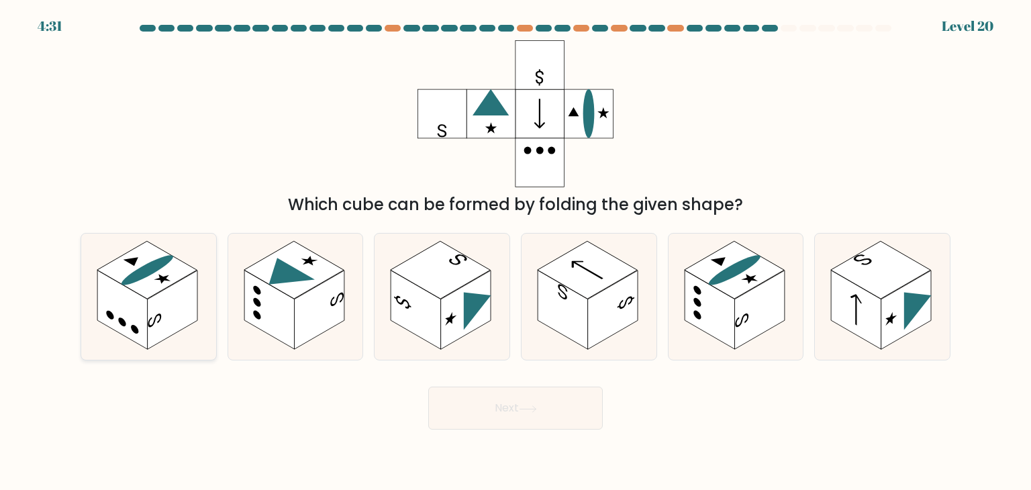
click at [169, 250] on icon at bounding box center [148, 297] width 135 height 126
click at [516, 250] on input "a." at bounding box center [516, 248] width 1 height 7
radio input "true"
click at [491, 406] on button "Next" at bounding box center [515, 408] width 175 height 43
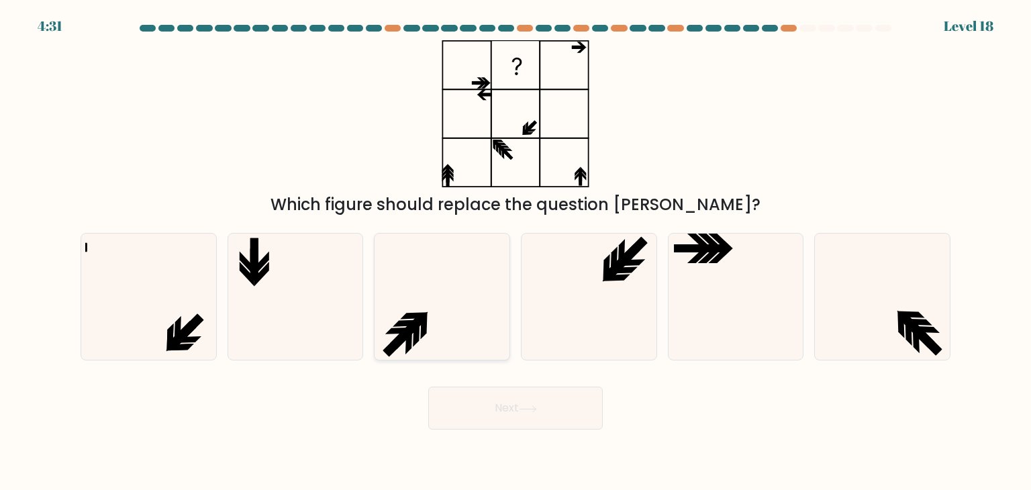
click at [461, 301] on icon at bounding box center [442, 297] width 126 height 126
click at [516, 252] on input "c." at bounding box center [516, 248] width 1 height 7
radio input "true"
click at [506, 412] on button "Next" at bounding box center [515, 408] width 175 height 43
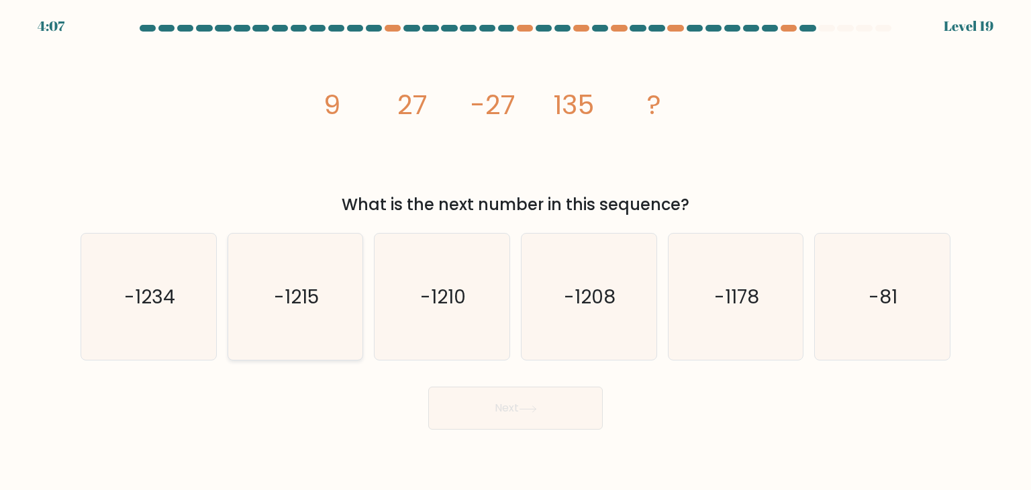
click at [327, 285] on icon "-1215" at bounding box center [295, 297] width 126 height 126
click at [516, 252] on input "b. -1215" at bounding box center [516, 248] width 1 height 7
radio input "true"
click at [491, 404] on button "Next" at bounding box center [515, 408] width 175 height 43
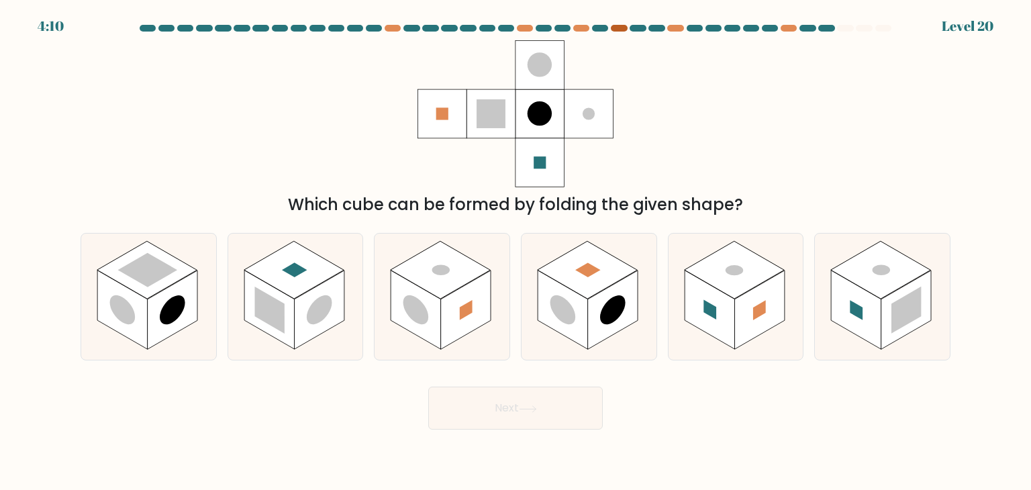
click at [623, 28] on div at bounding box center [619, 28] width 16 height 7
click at [672, 25] on div at bounding box center [675, 28] width 16 height 7
click at [786, 28] on div at bounding box center [789, 28] width 16 height 7
click at [706, 297] on rect at bounding box center [710, 310] width 50 height 79
click at [516, 252] on input "e." at bounding box center [516, 248] width 1 height 7
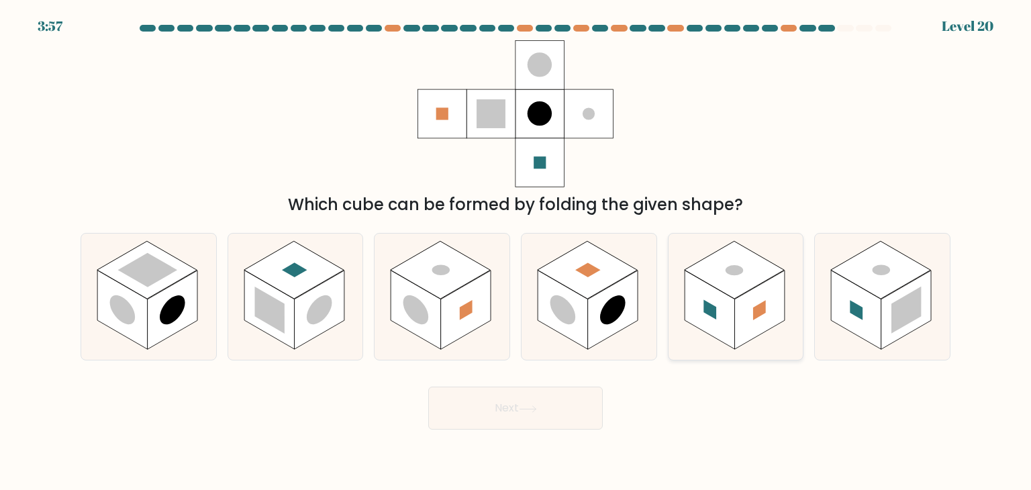
radio input "true"
click at [502, 400] on button "Next" at bounding box center [515, 408] width 175 height 43
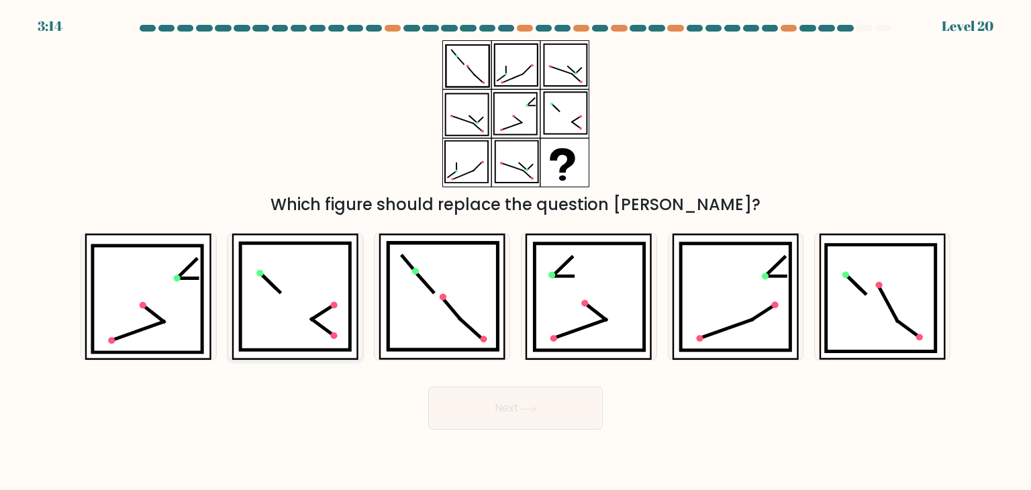
click at [305, 283] on icon at bounding box center [295, 296] width 110 height 107
click at [516, 252] on input "b." at bounding box center [516, 248] width 1 height 7
radio input "true"
click at [534, 409] on icon at bounding box center [528, 409] width 16 height 6
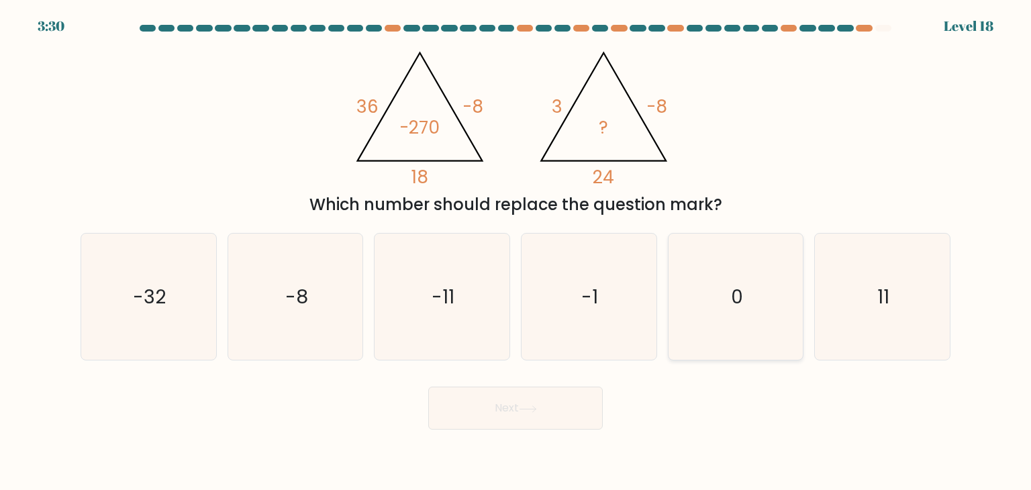
click at [726, 287] on icon "0" at bounding box center [736, 297] width 126 height 126
click at [516, 252] on input "e. 0" at bounding box center [516, 248] width 1 height 7
radio input "true"
click at [572, 417] on button "Next" at bounding box center [515, 408] width 175 height 43
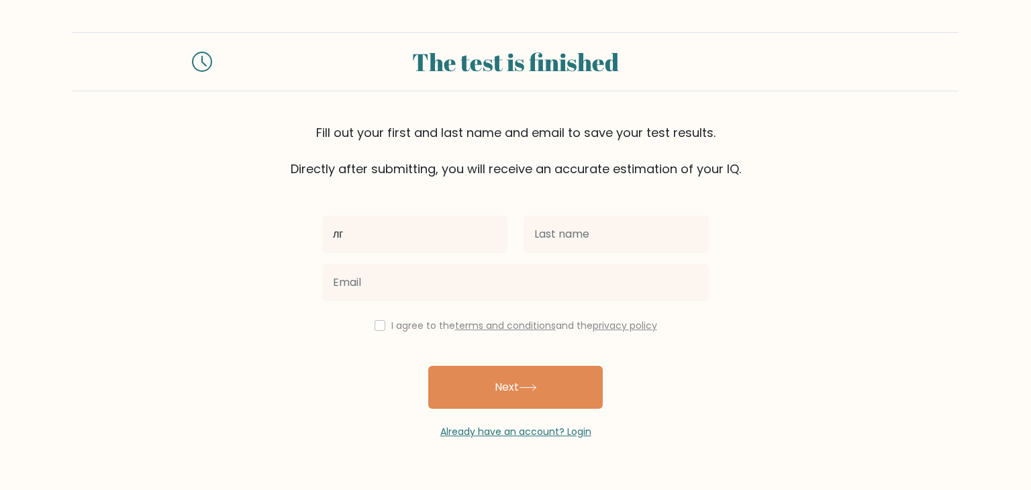
type input "л"
type input "kuka"
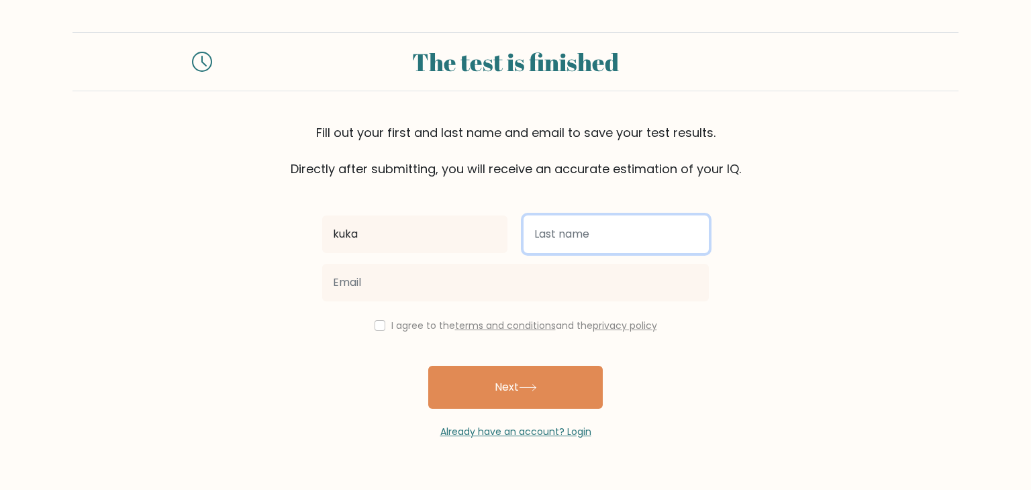
click at [535, 237] on input "text" at bounding box center [616, 235] width 185 height 38
type input "pidorov"
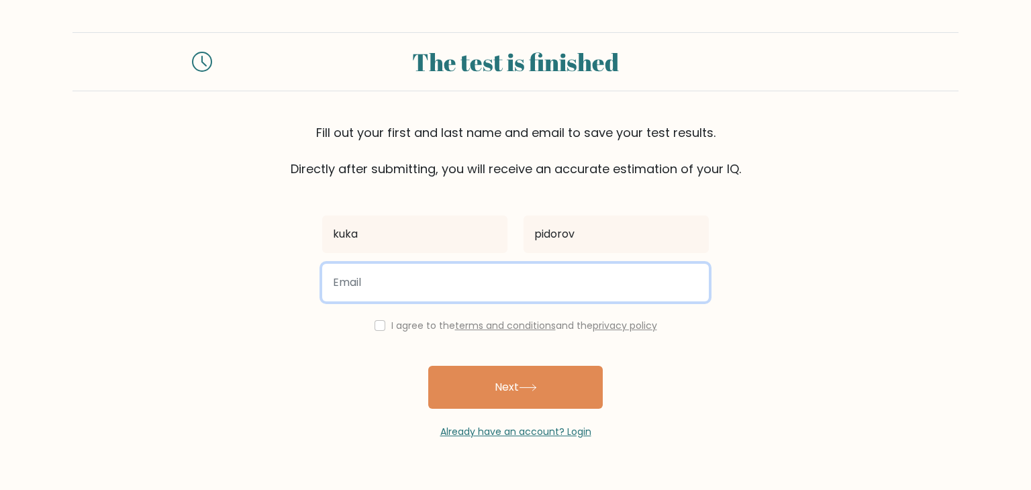
click at [518, 272] on input "email" at bounding box center [515, 283] width 387 height 38
type input "disakadyrov@gmail.com"
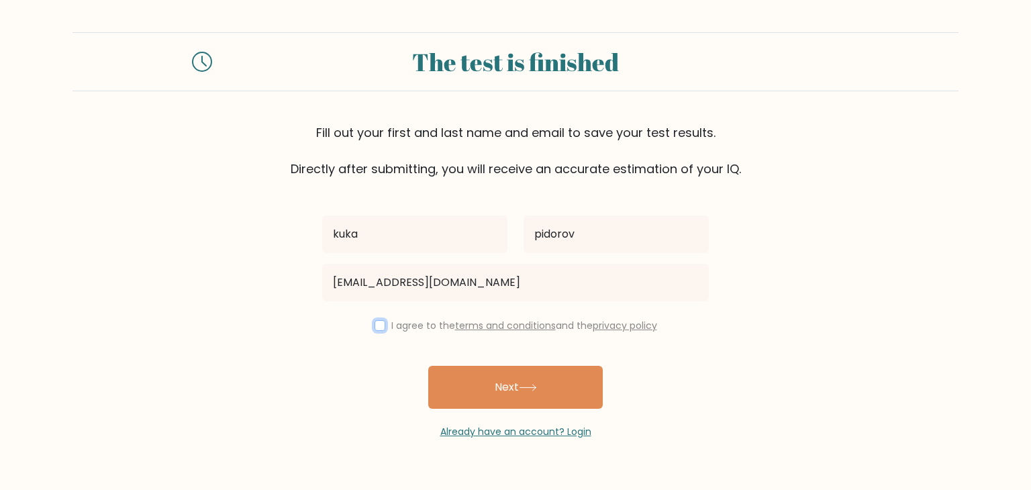
click at [375, 326] on input "checkbox" at bounding box center [380, 325] width 11 height 11
checkbox input "true"
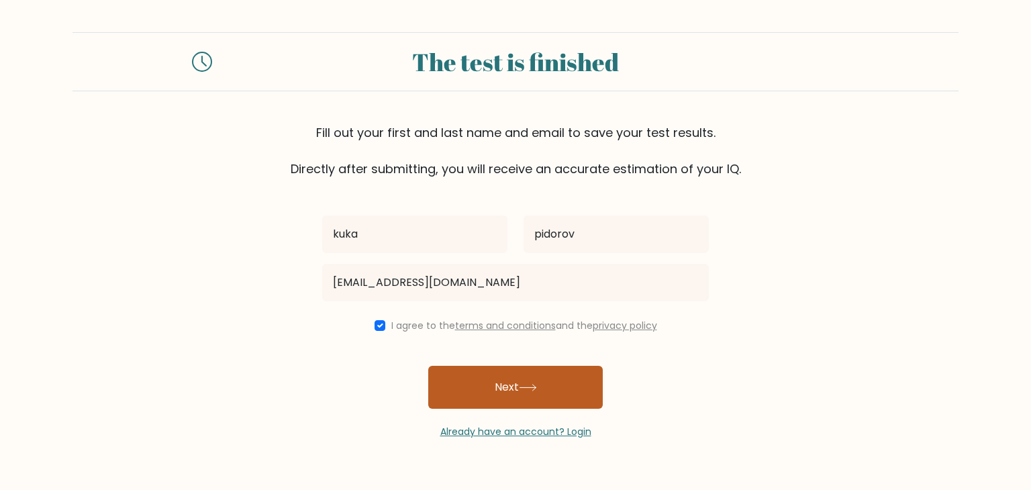
click at [487, 393] on button "Next" at bounding box center [515, 387] width 175 height 43
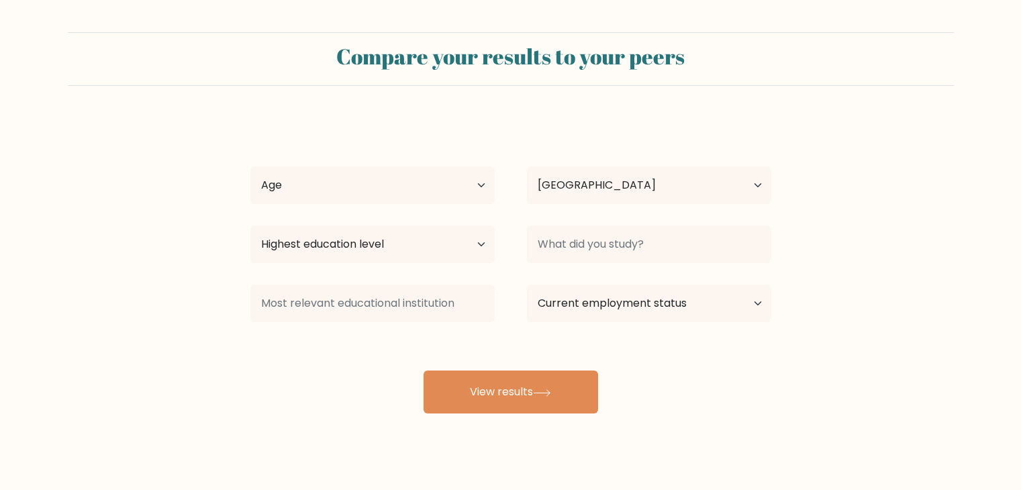
select select "US"
click at [457, 201] on select "Age Under 18 years old 18-24 years old 25-34 years old 35-44 years old 45-54 ye…" at bounding box center [372, 186] width 244 height 38
select select "18_24"
click at [250, 167] on select "Age Under 18 years old 18-24 years old 25-34 years old 35-44 years old 45-54 ye…" at bounding box center [372, 186] width 244 height 38
click at [399, 242] on select "Highest education level No schooling Primary Lower Secondary Upper Secondary Oc…" at bounding box center [372, 245] width 244 height 38
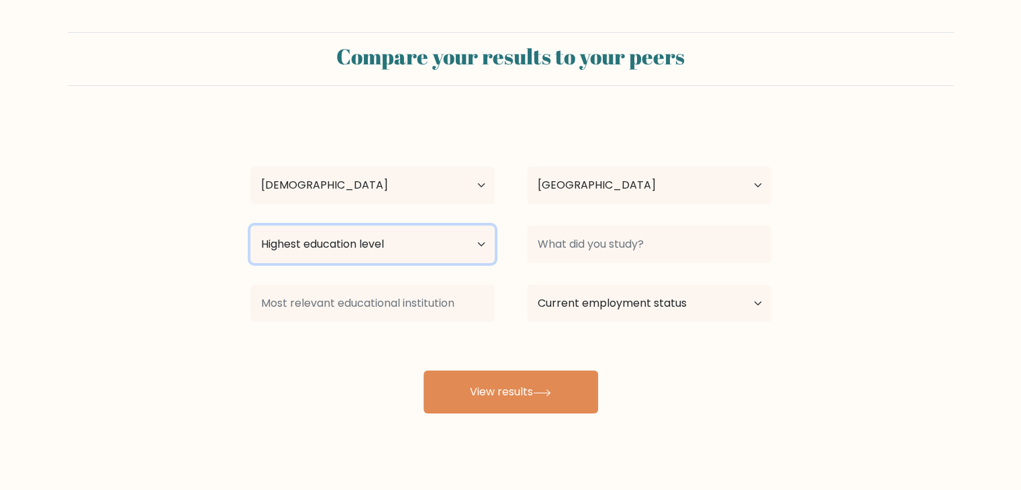
select select "bachelors_degree"
click at [250, 226] on select "Highest education level No schooling Primary Lower Secondary Upper Secondary Oc…" at bounding box center [372, 245] width 244 height 38
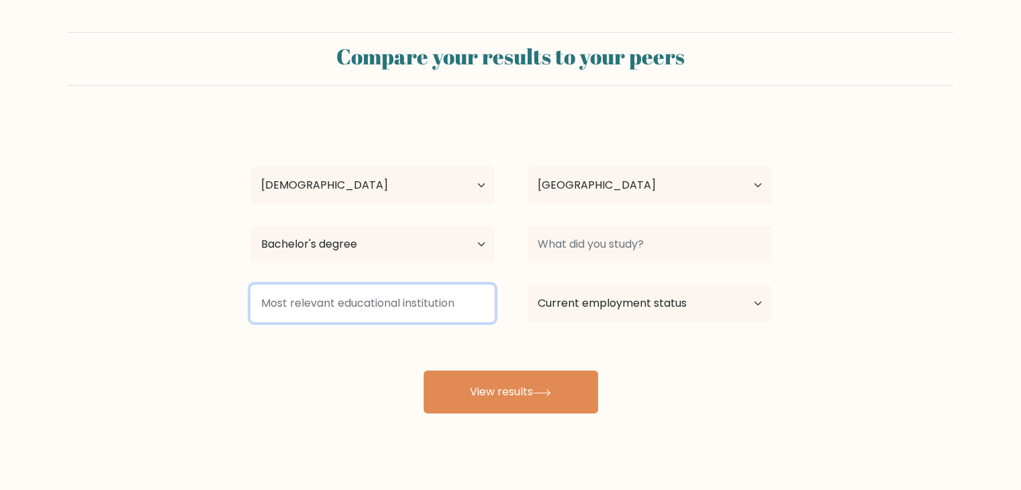
click at [453, 301] on input at bounding box center [372, 304] width 244 height 38
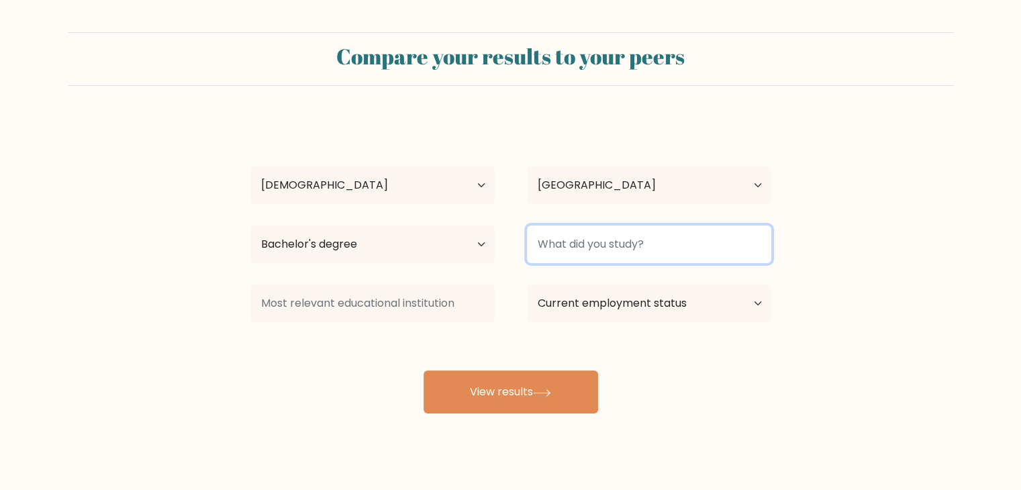
click at [618, 244] on input at bounding box center [649, 245] width 244 height 38
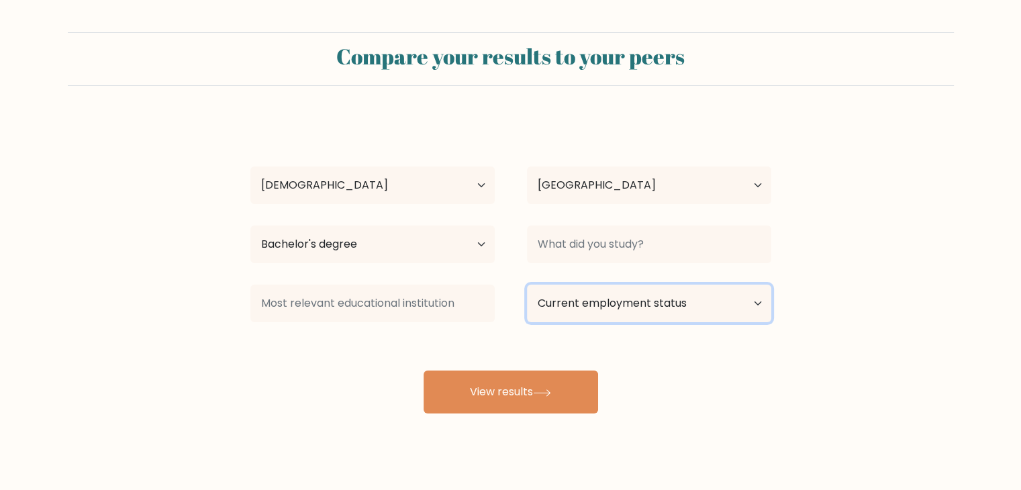
click at [616, 299] on select "Current employment status Employed Student Retired Other / prefer not to answer" at bounding box center [649, 304] width 244 height 38
select select "student"
click at [527, 285] on select "Current employment status Employed Student Retired Other / prefer not to answer" at bounding box center [649, 304] width 244 height 38
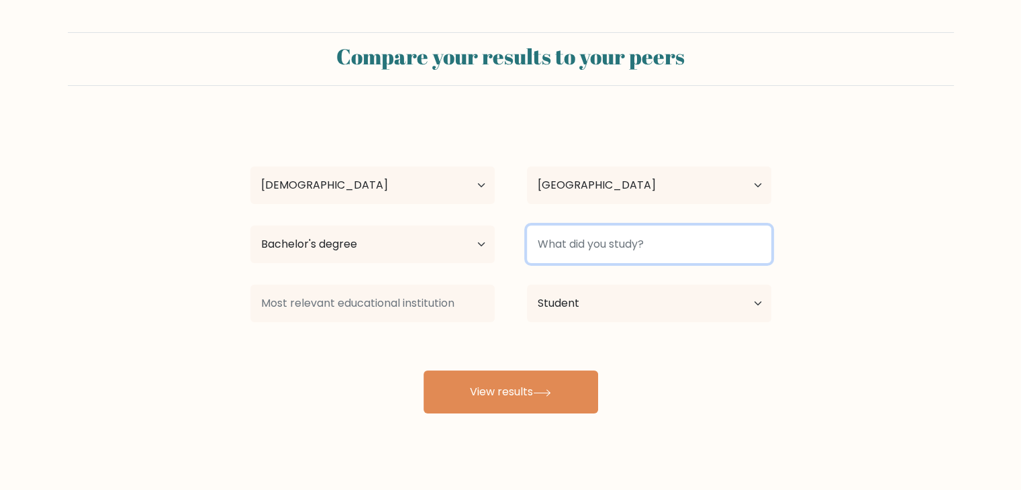
click at [617, 226] on input at bounding box center [649, 245] width 244 height 38
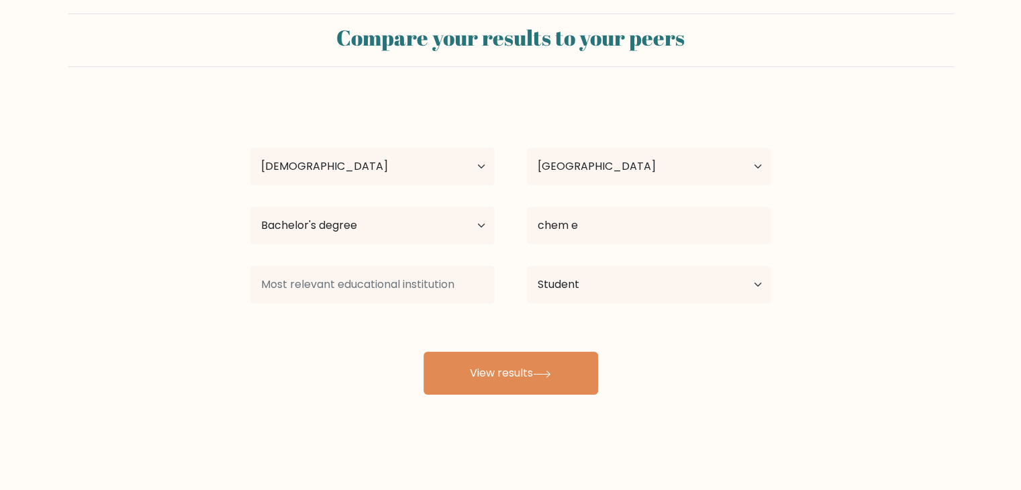
click at [642, 257] on div "kuka pidorov Age Under 18 years old 18-24 years old 25-34 years old 35-44 years…" at bounding box center [510, 246] width 537 height 295
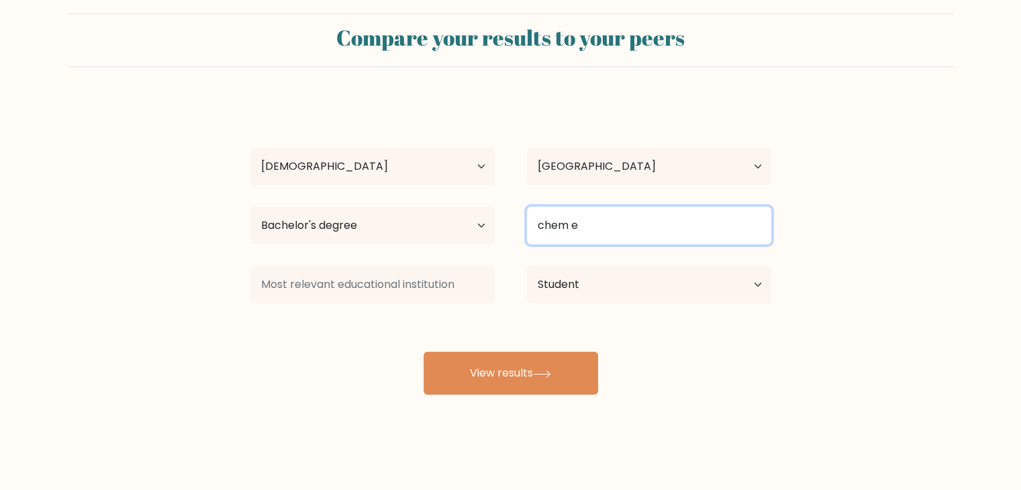
click at [606, 232] on input "chem e" at bounding box center [649, 226] width 244 height 38
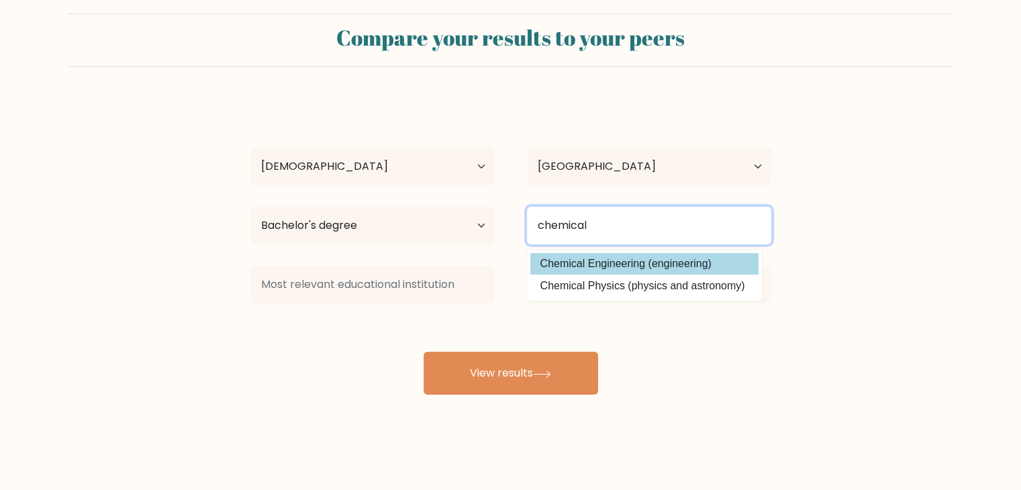
type input "chemical"
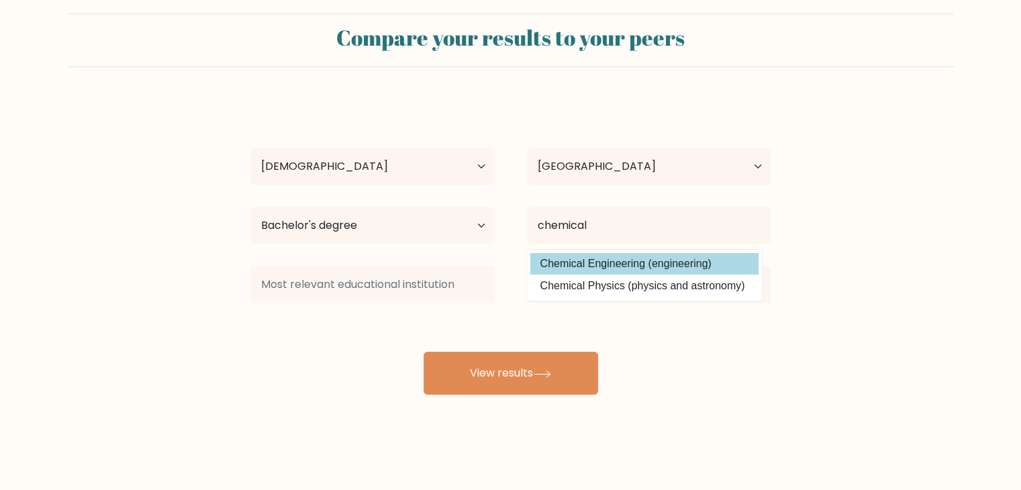
click at [606, 272] on div "kuka pidorov Age Under 18 years old 18-24 years old 25-34 years old 35-44 years…" at bounding box center [510, 246] width 537 height 295
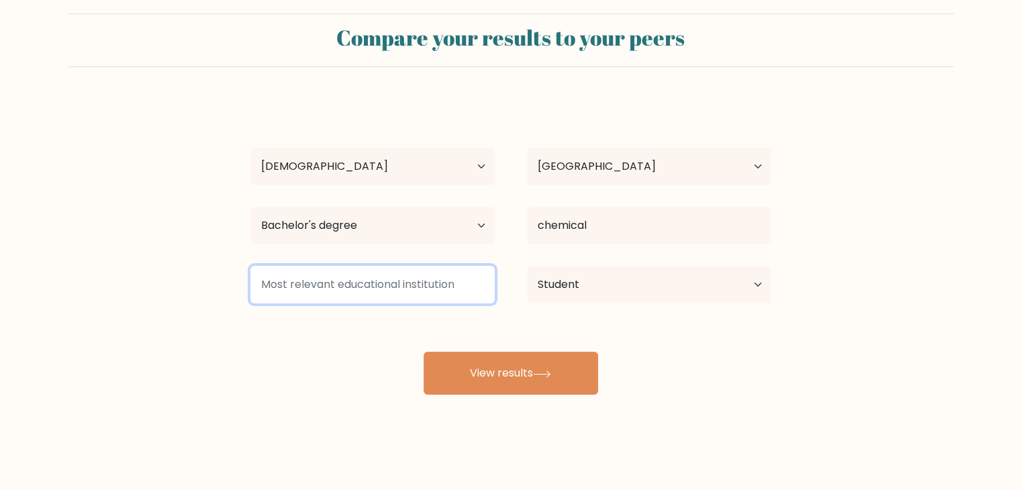
click at [439, 293] on input at bounding box center [372, 285] width 244 height 38
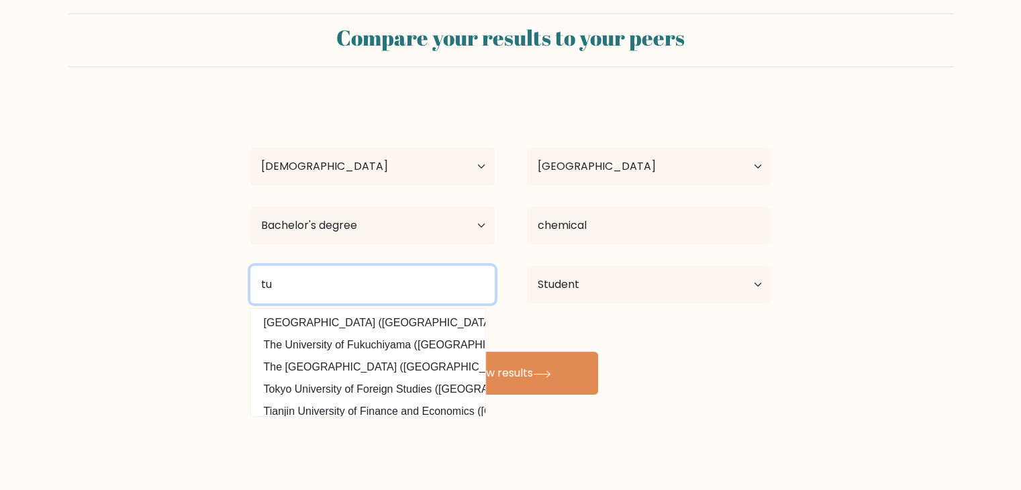
type input "t"
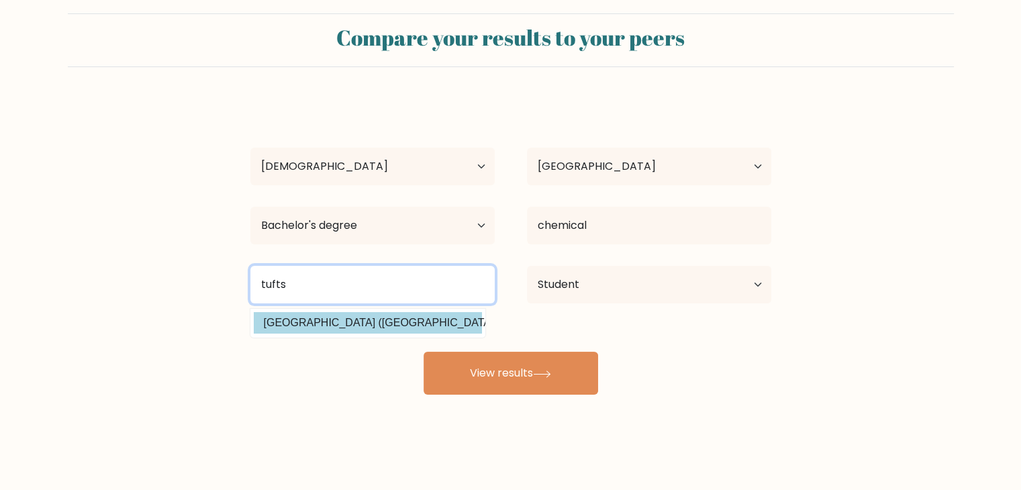
type input "tufts"
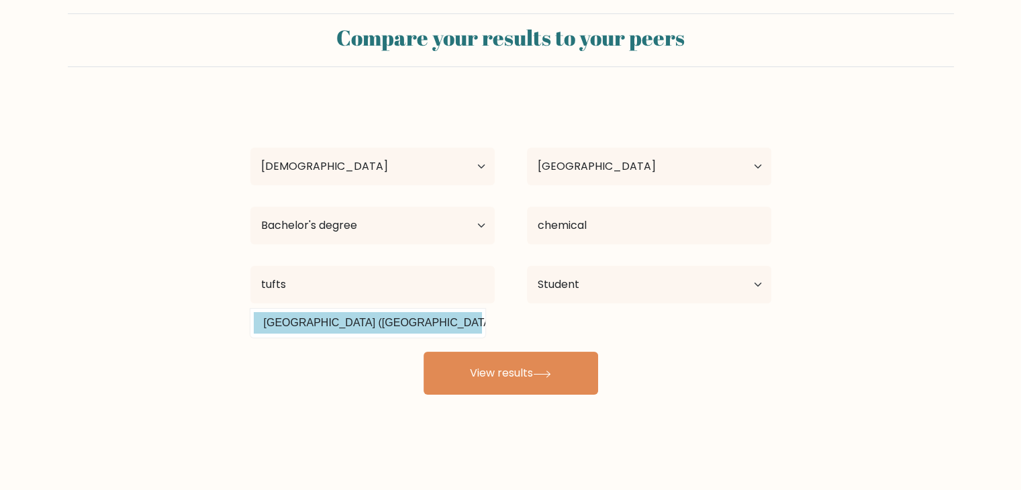
click at [453, 325] on div "kuka pidorov Age Under 18 years old 18-24 years old 25-34 years old 35-44 years…" at bounding box center [510, 246] width 537 height 295
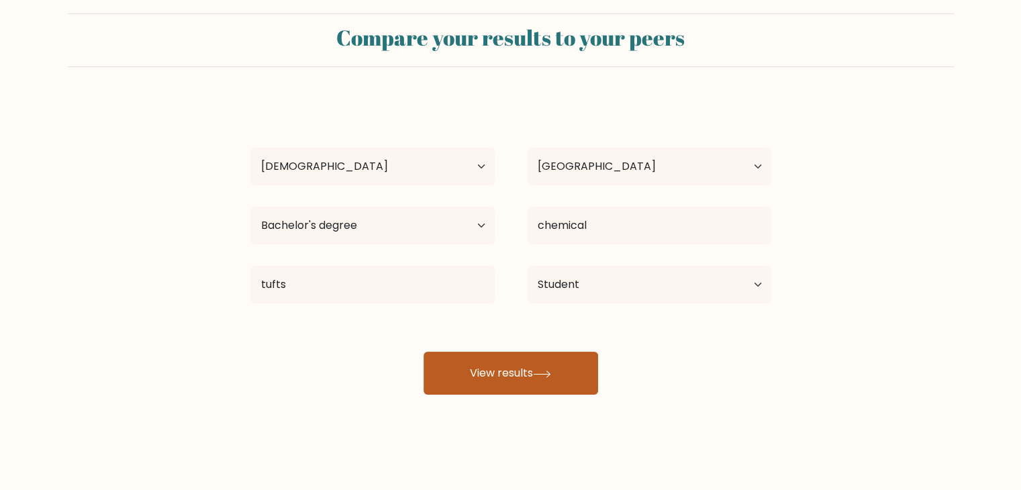
click at [479, 373] on button "View results" at bounding box center [511, 373] width 175 height 43
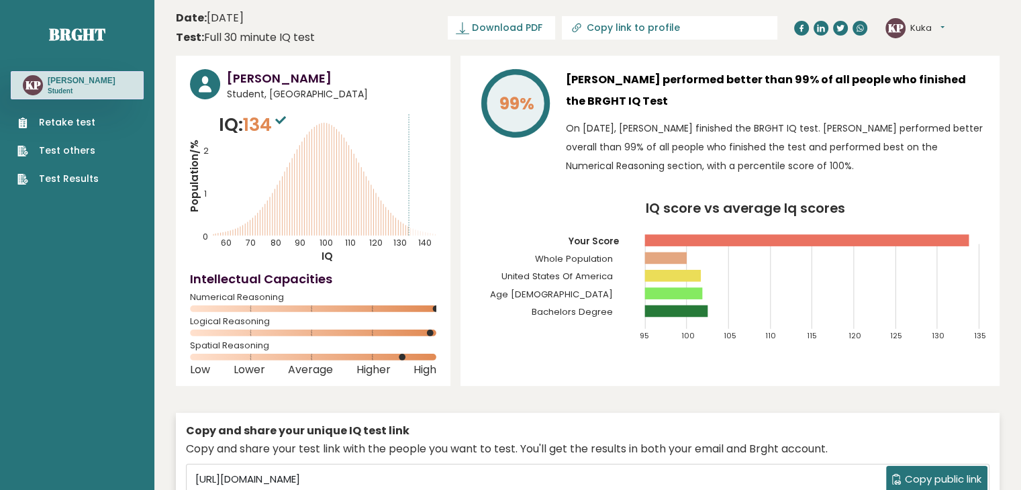
click at [395, 357] on rect at bounding box center [313, 357] width 246 height 7
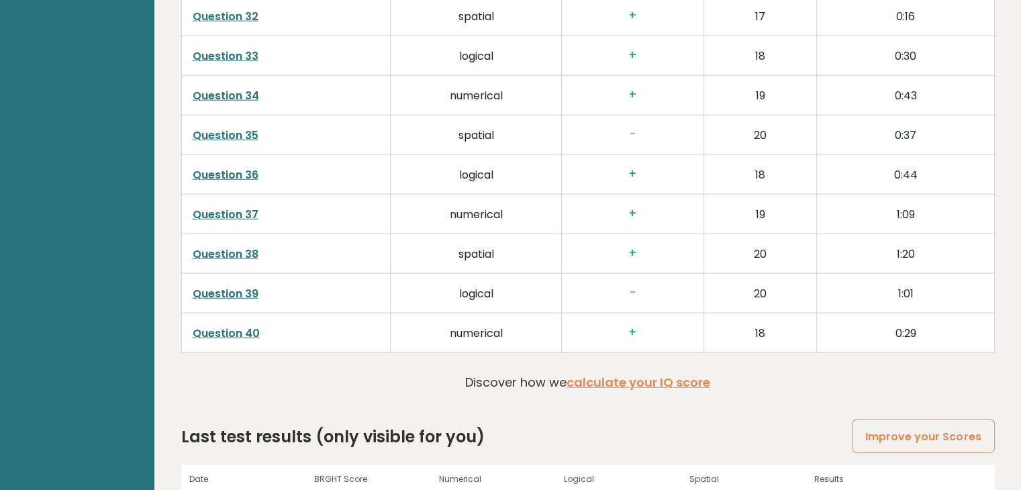
scroll to position [3389, 0]
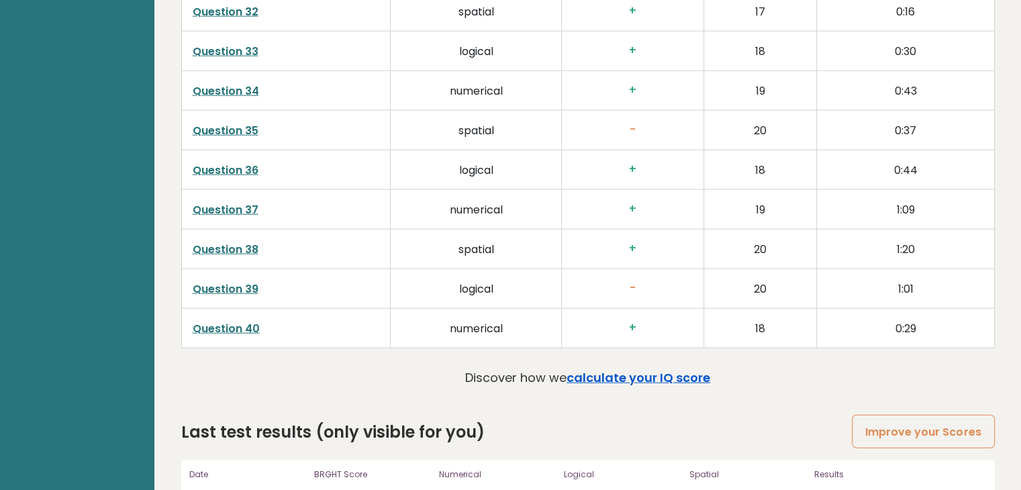
click at [666, 371] on link "calculate your IQ score" at bounding box center [639, 377] width 144 height 17
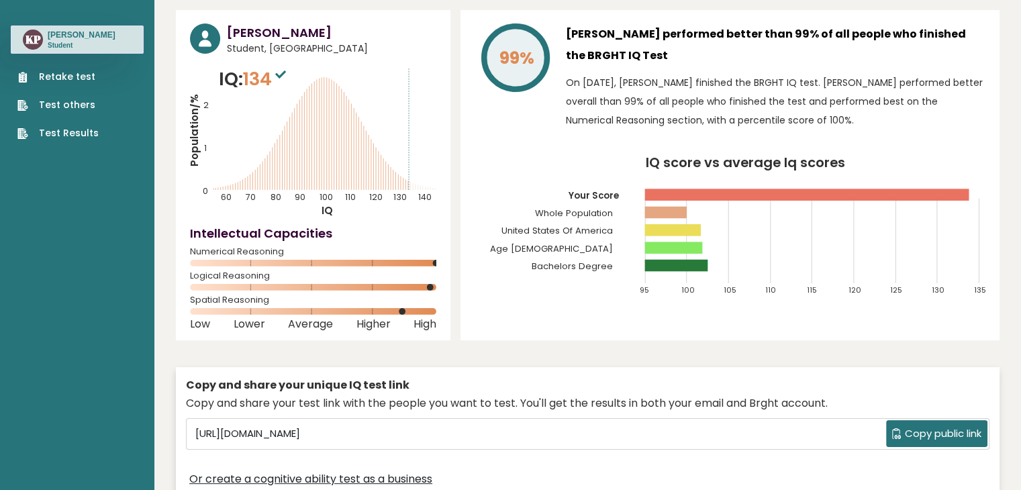
scroll to position [0, 0]
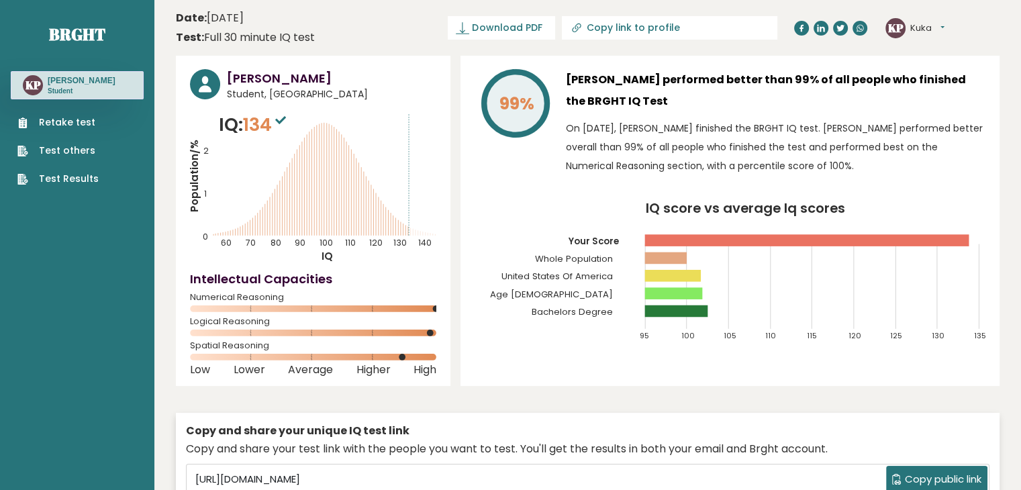
click at [263, 124] on span "134" at bounding box center [266, 124] width 46 height 25
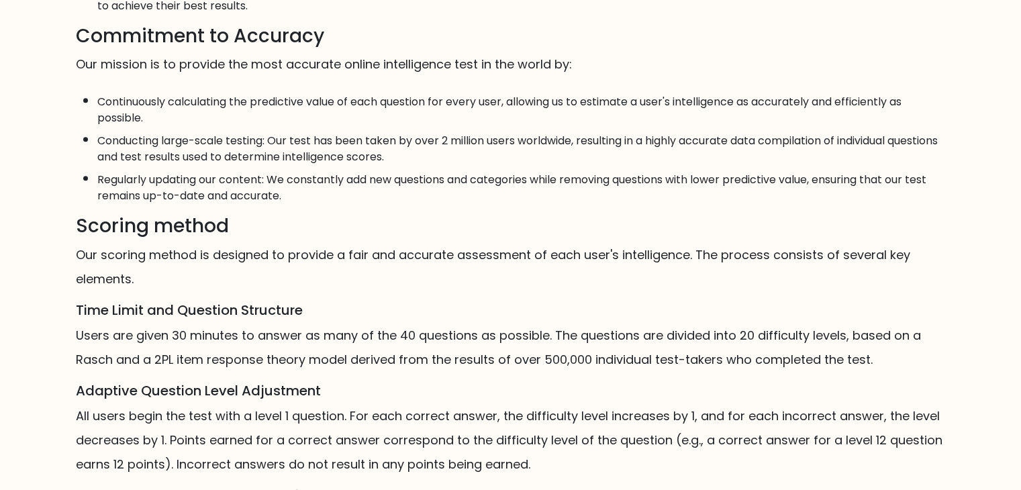
scroll to position [795, 0]
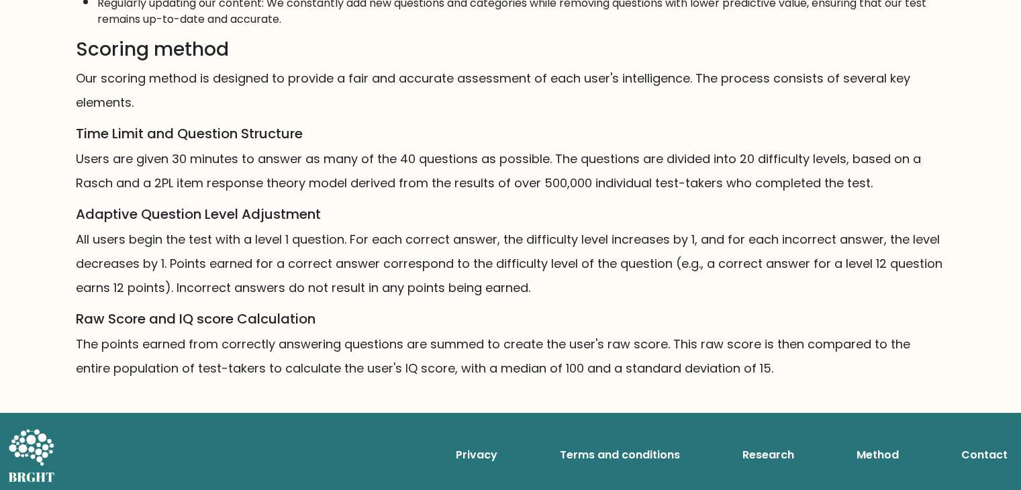
scroll to position [795, 0]
